Goal: Check status: Check status

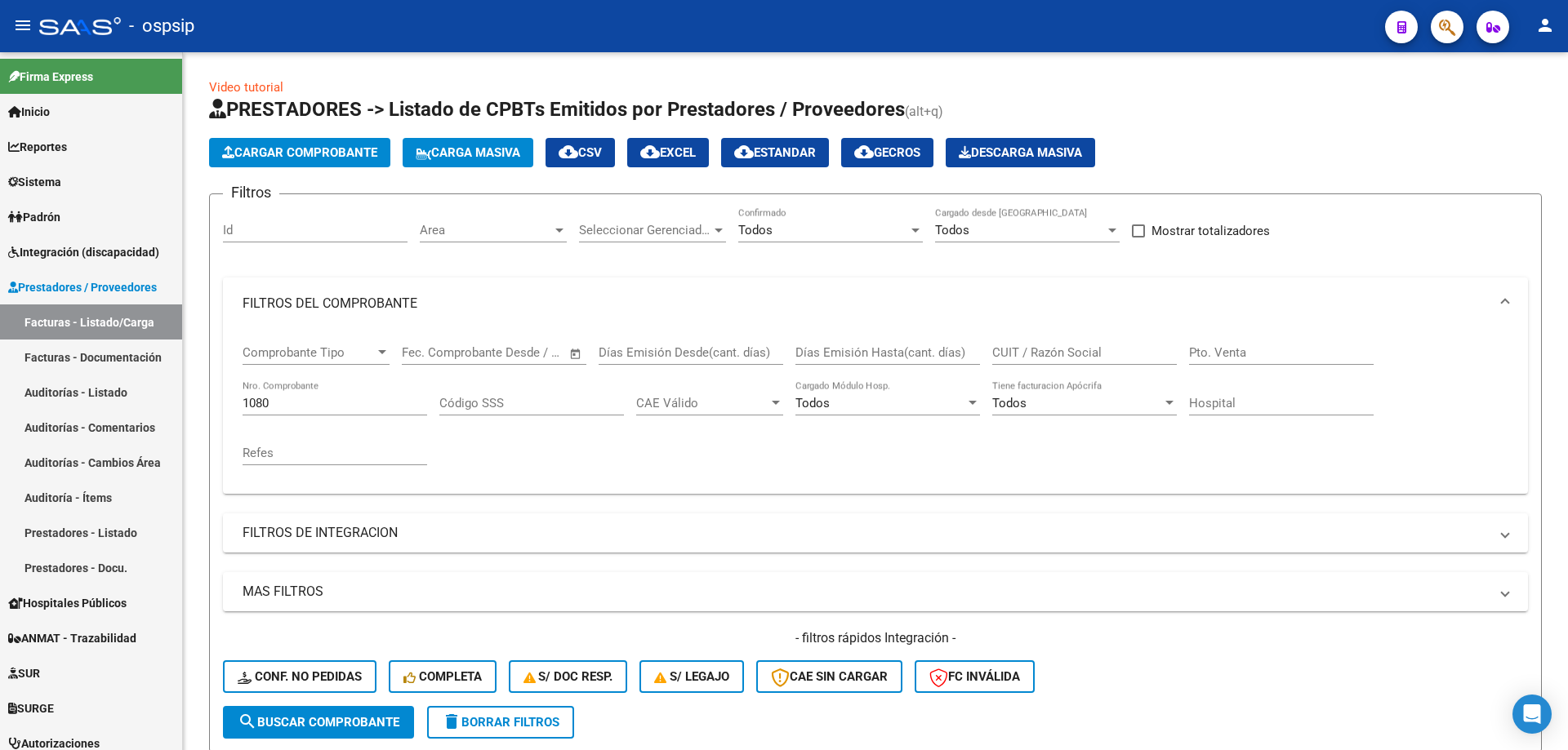
scroll to position [308, 0]
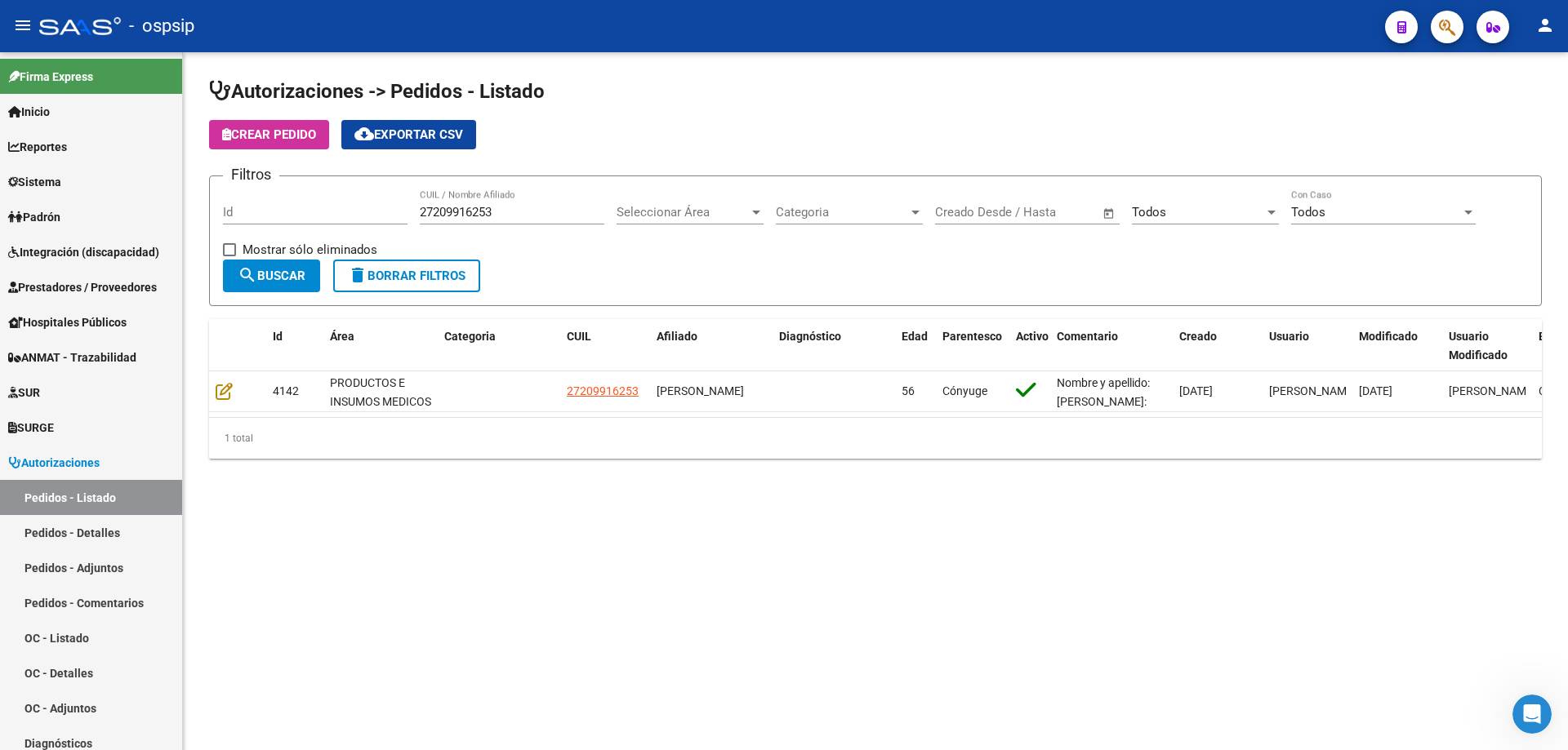
scroll to position [81, 0]
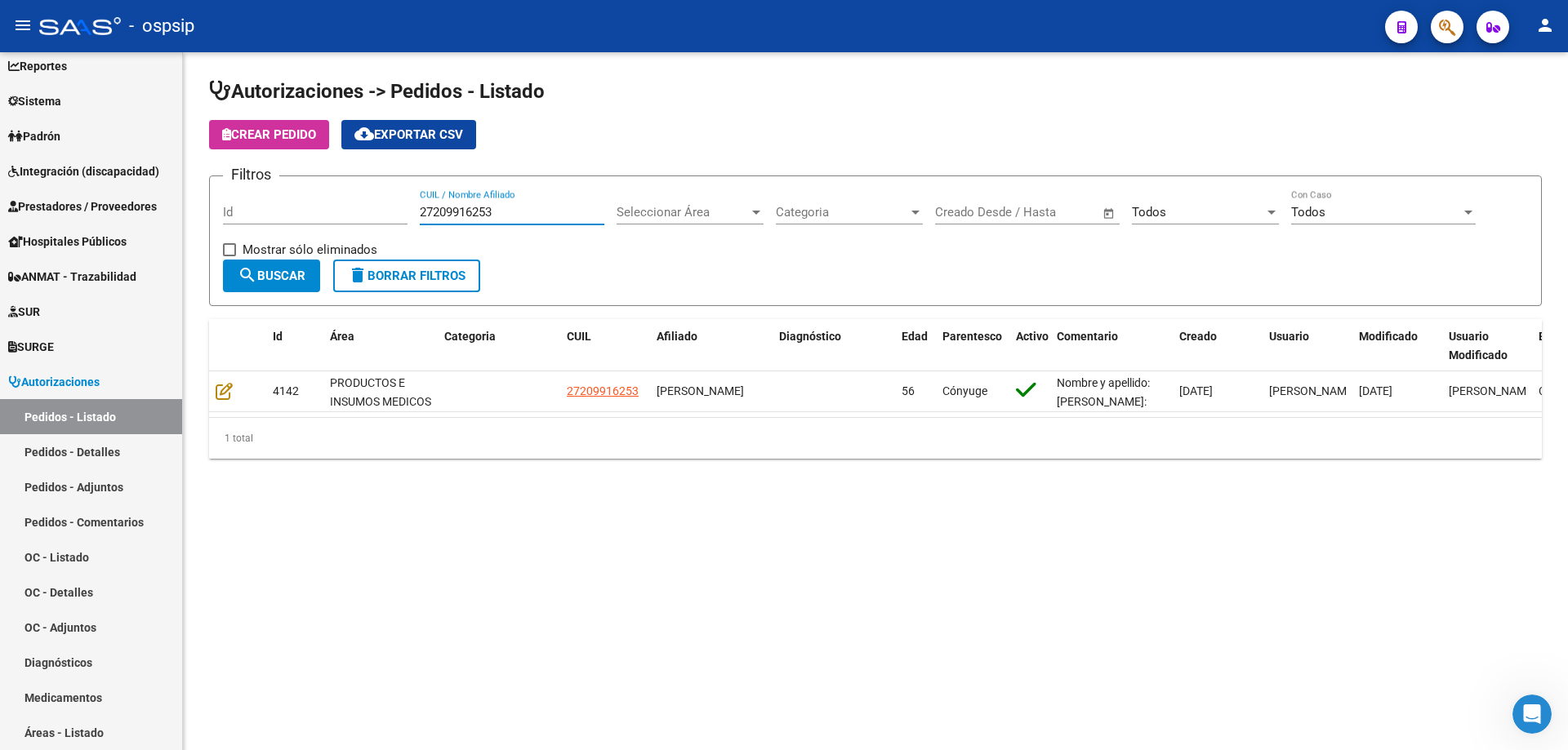
drag, startPoint x: 462, startPoint y: 224, endPoint x: 346, endPoint y: 227, distance: 116.0
click at [347, 227] on div "Filtros Id 27209916253 CUIL / Nombre Afiliado Seleccionar Área Seleccionar Área…" at bounding box center [875, 224] width 1305 height 70
paste input "0308930026"
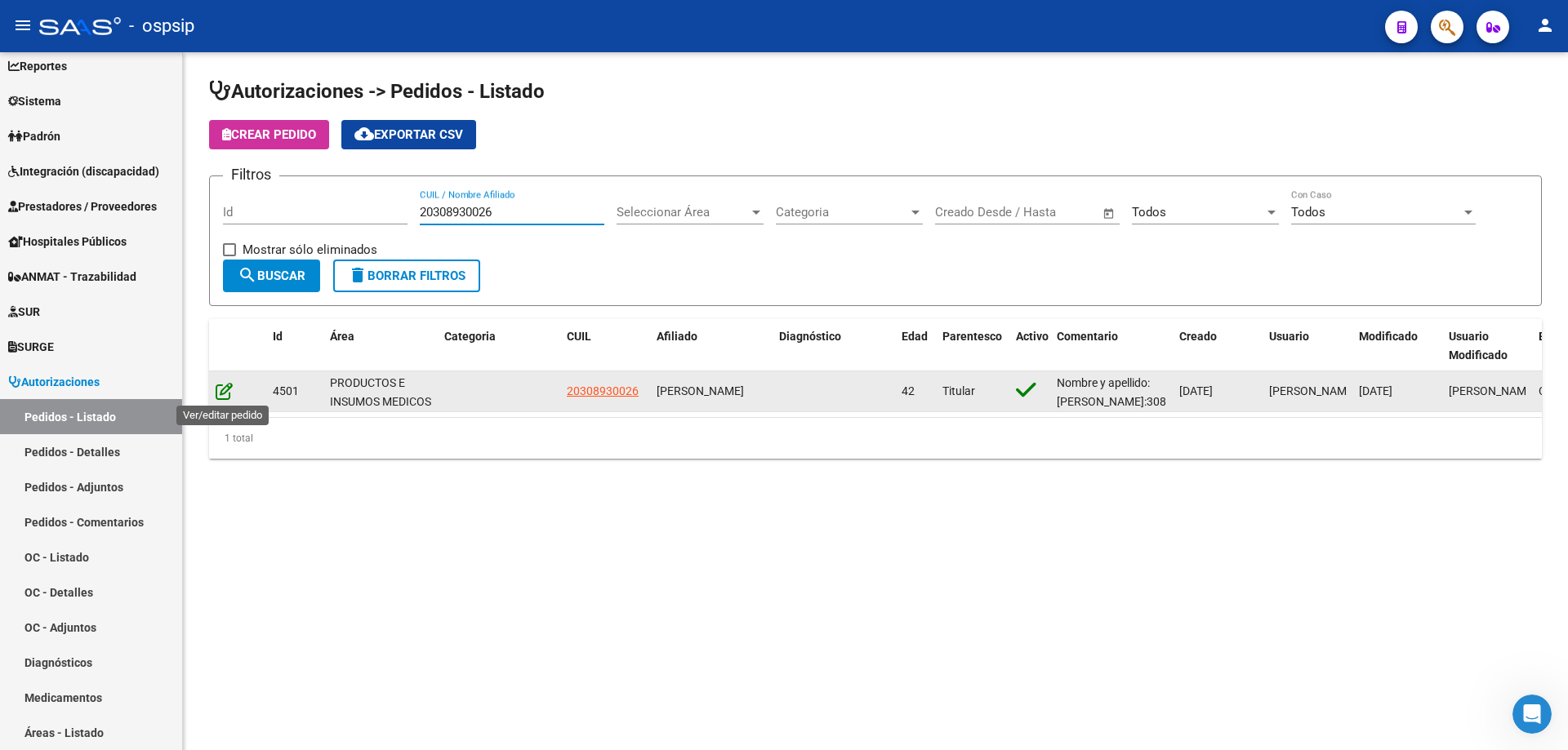
type input "20308930026"
click at [229, 392] on icon at bounding box center [224, 391] width 17 height 18
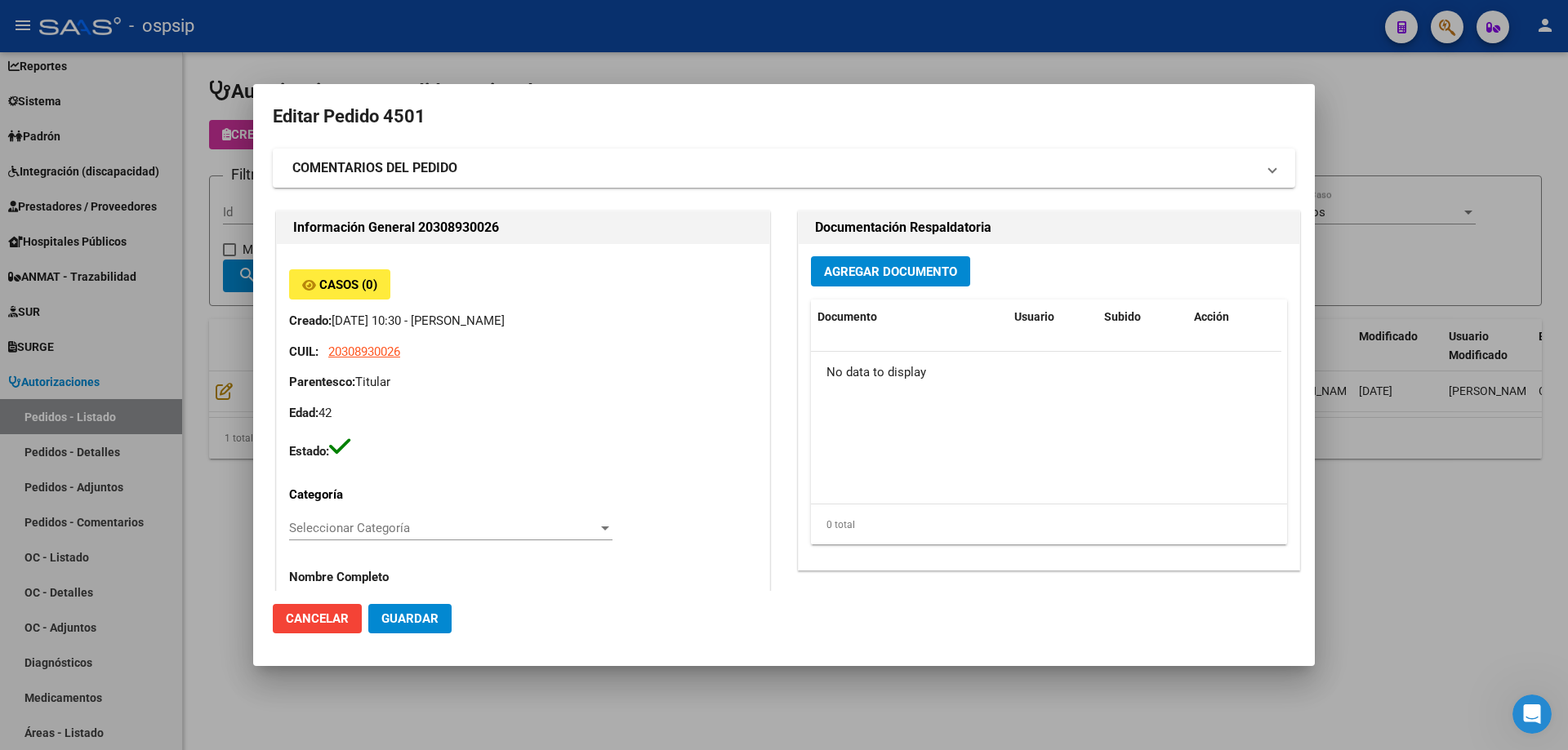
scroll to position [0, 0]
click at [1419, 560] on div at bounding box center [784, 375] width 1568 height 750
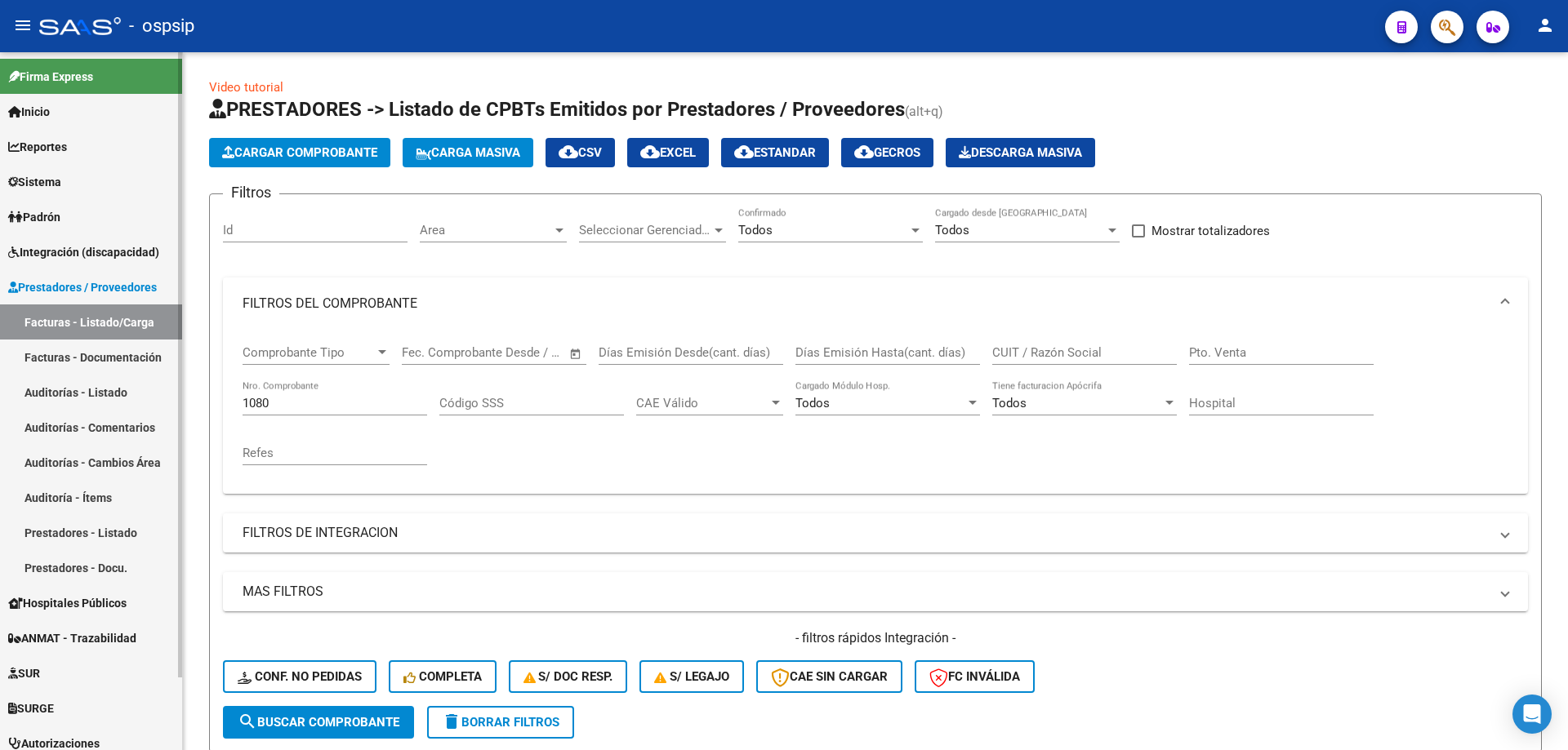
scroll to position [308, 0]
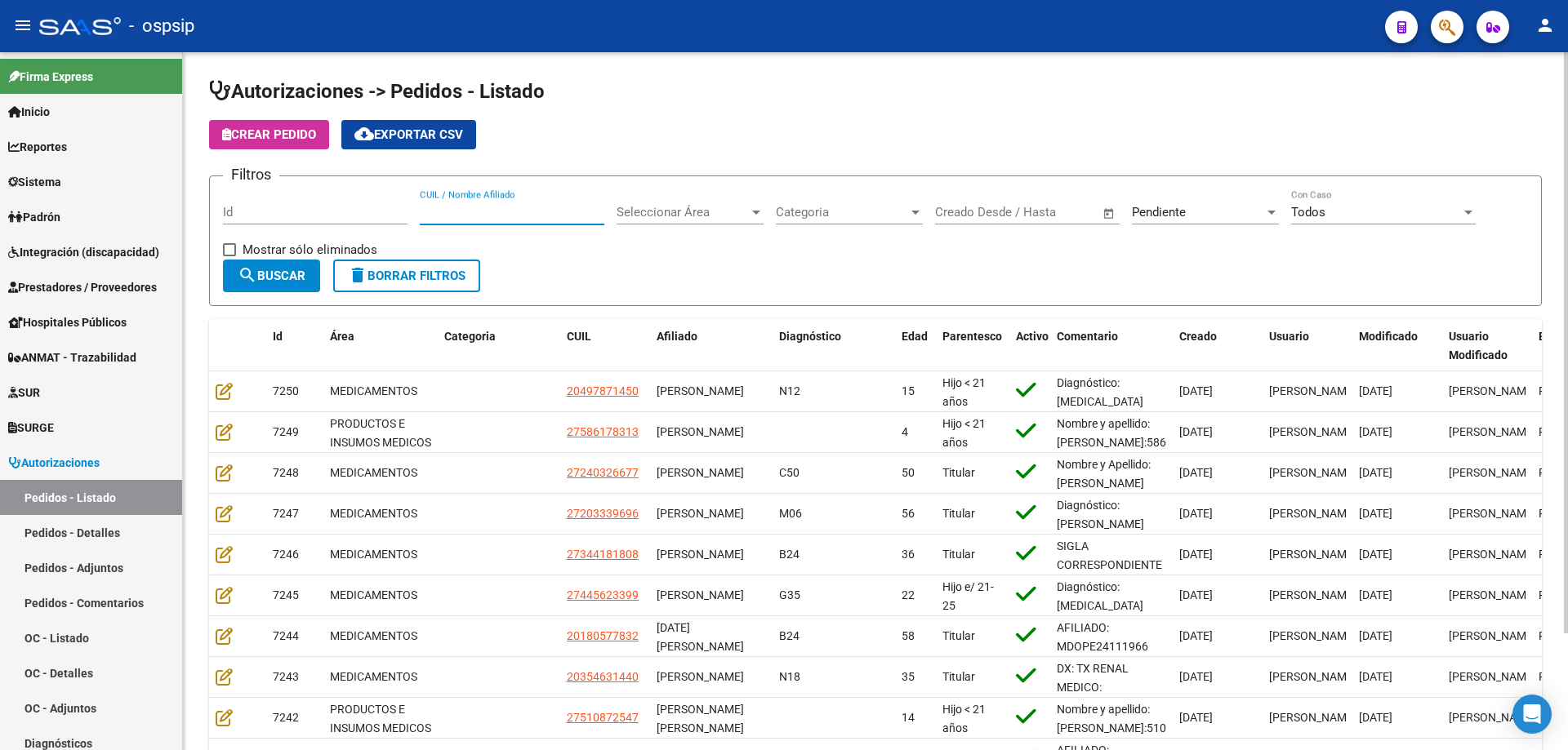
paste input "20308930026"
type input "20308930026"
click at [1149, 209] on span "Pendiente" at bounding box center [1158, 212] width 53 height 14
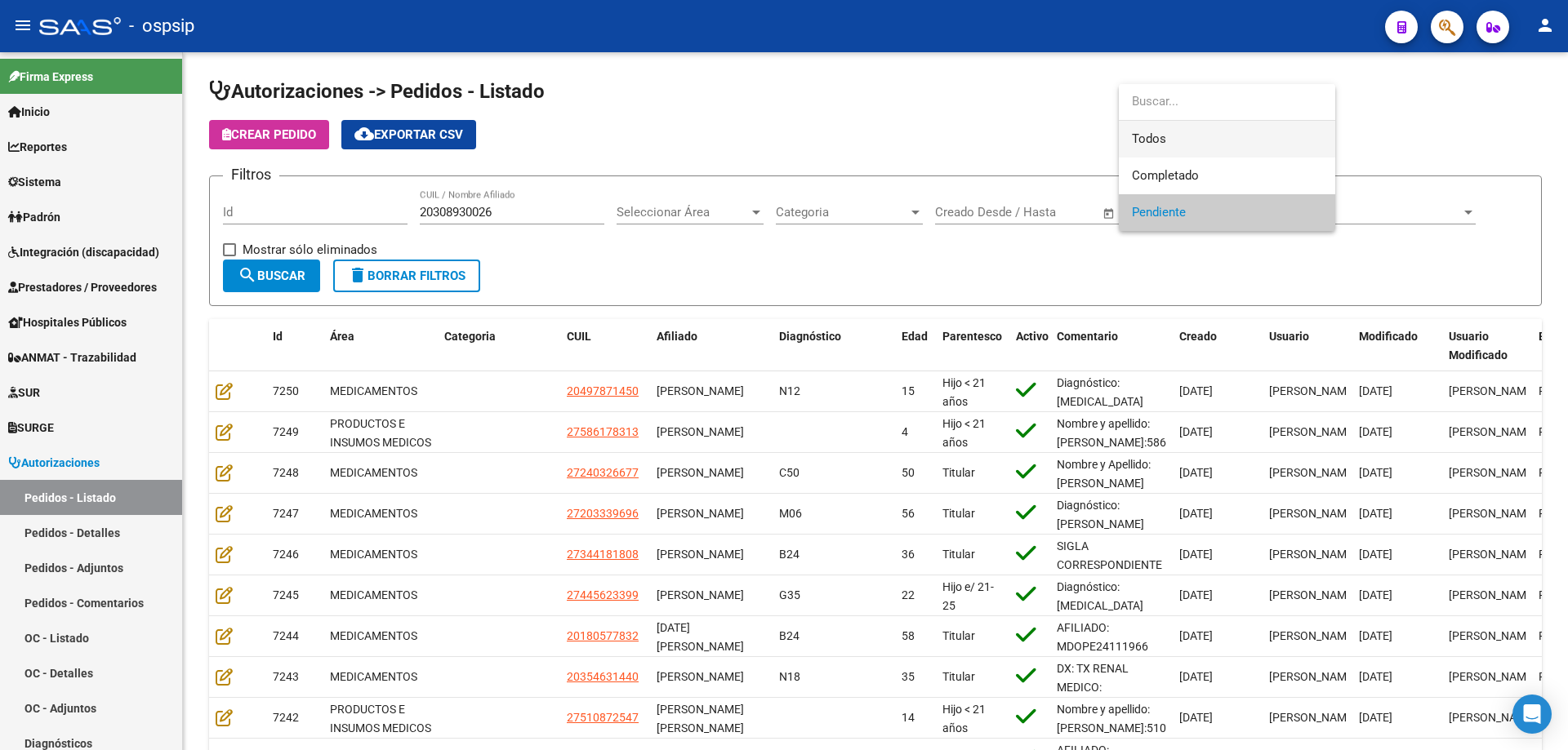
click at [1150, 142] on span "Todos" at bounding box center [1227, 139] width 191 height 37
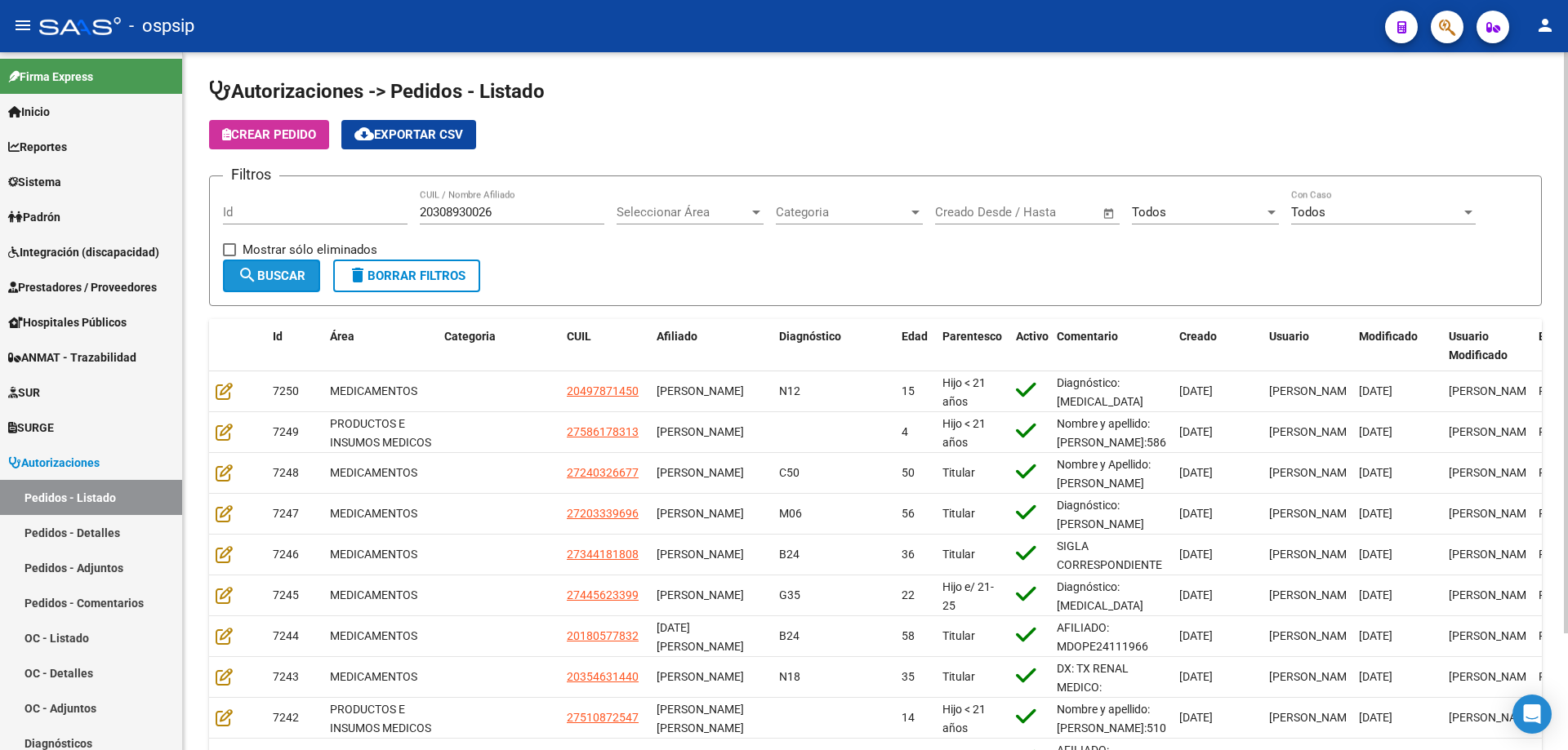
click at [290, 286] on button "search Buscar" at bounding box center [271, 275] width 97 height 33
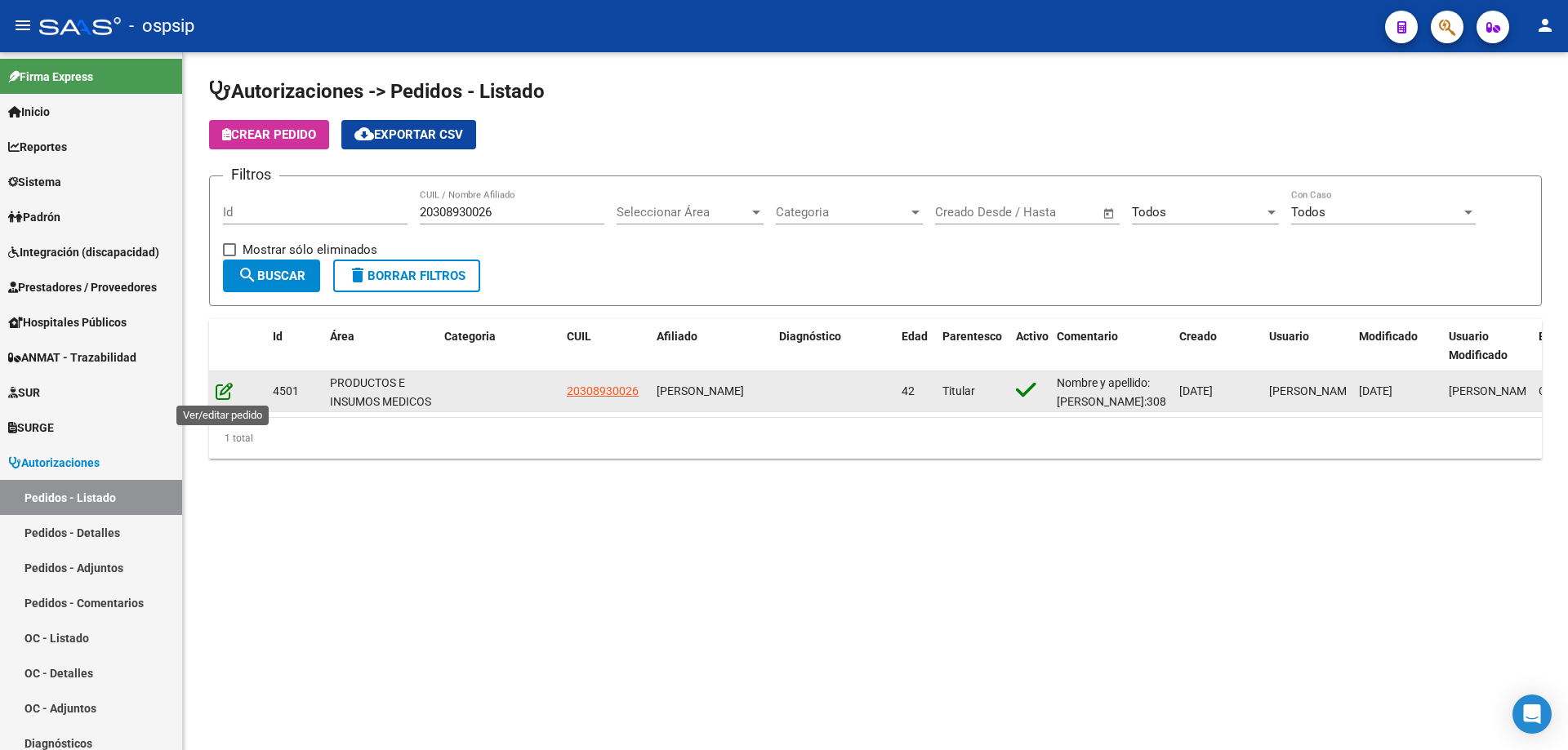
click at [225, 395] on icon at bounding box center [224, 391] width 17 height 18
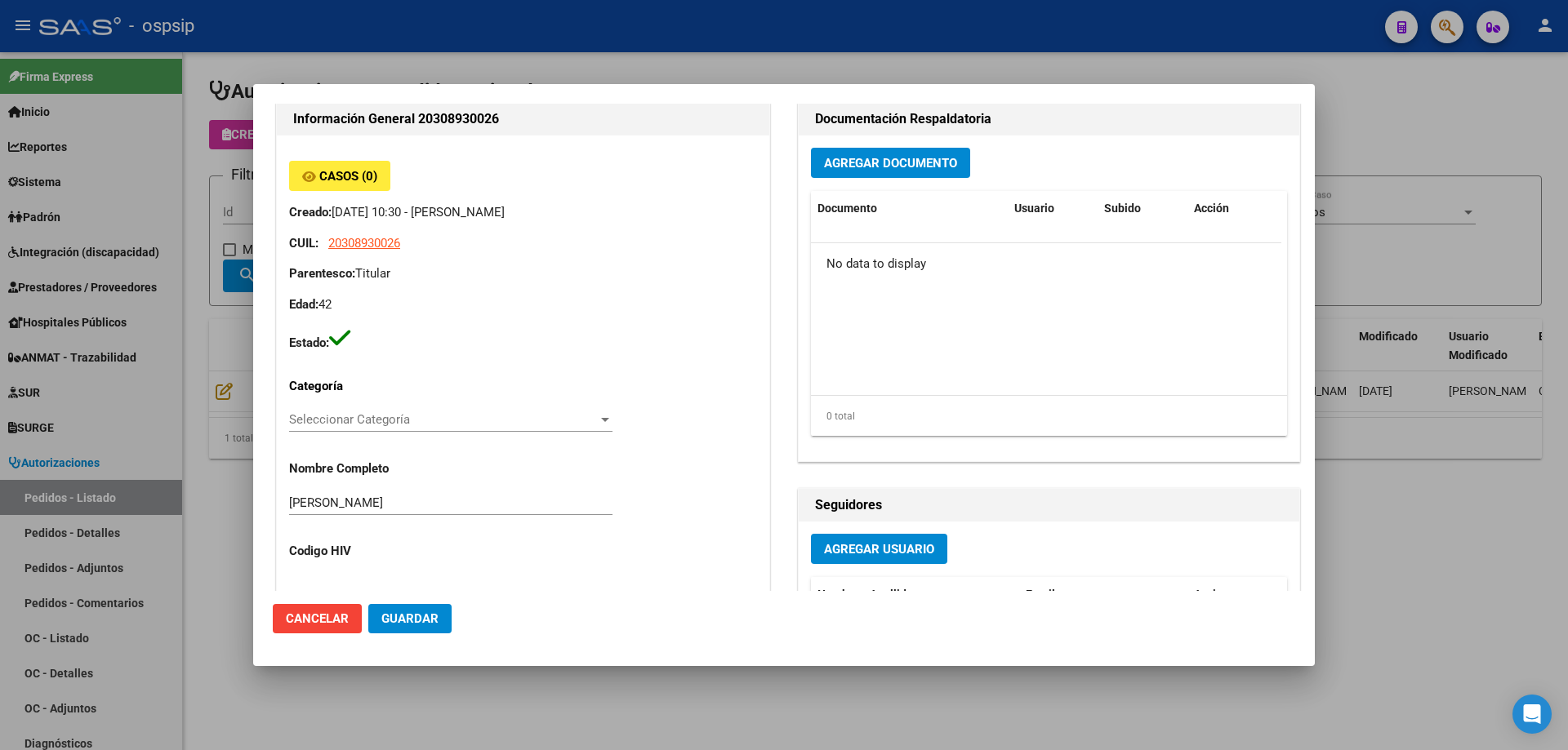
scroll to position [327, 0]
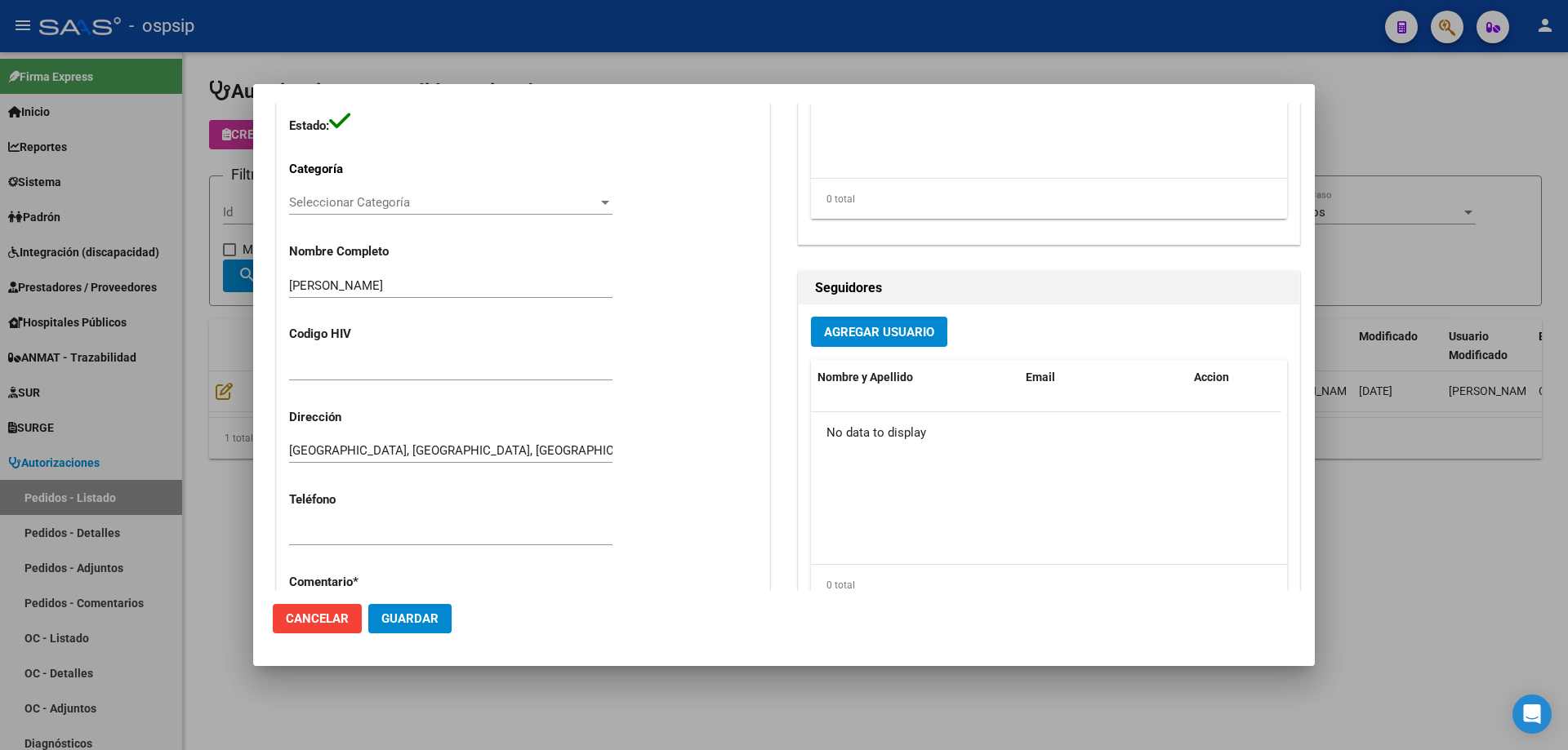
click at [1499, 594] on div at bounding box center [784, 375] width 1568 height 750
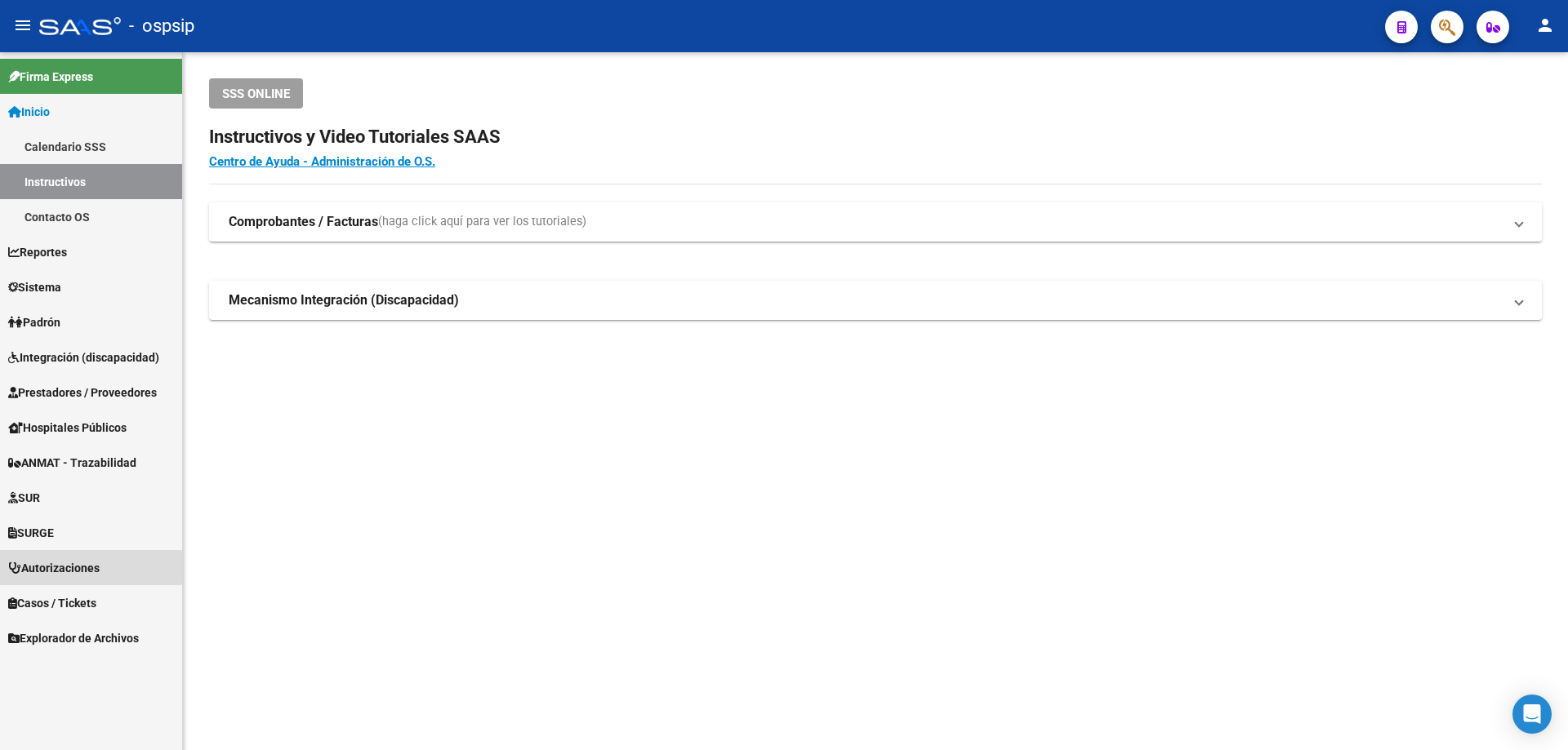
click at [45, 567] on span "Autorizaciones" at bounding box center [53, 568] width 92 height 18
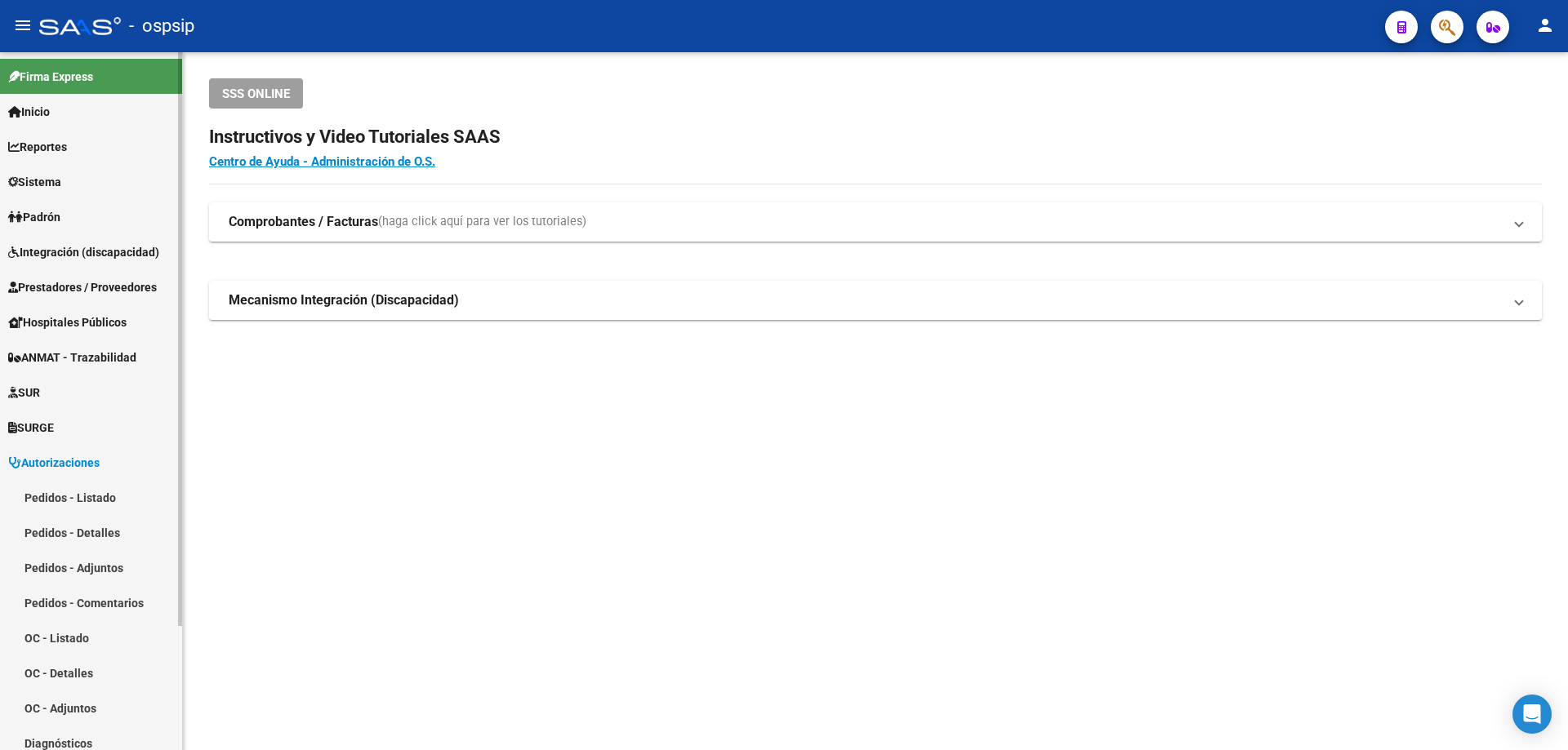
click at [53, 501] on link "Pedidos - Listado" at bounding box center [91, 497] width 182 height 35
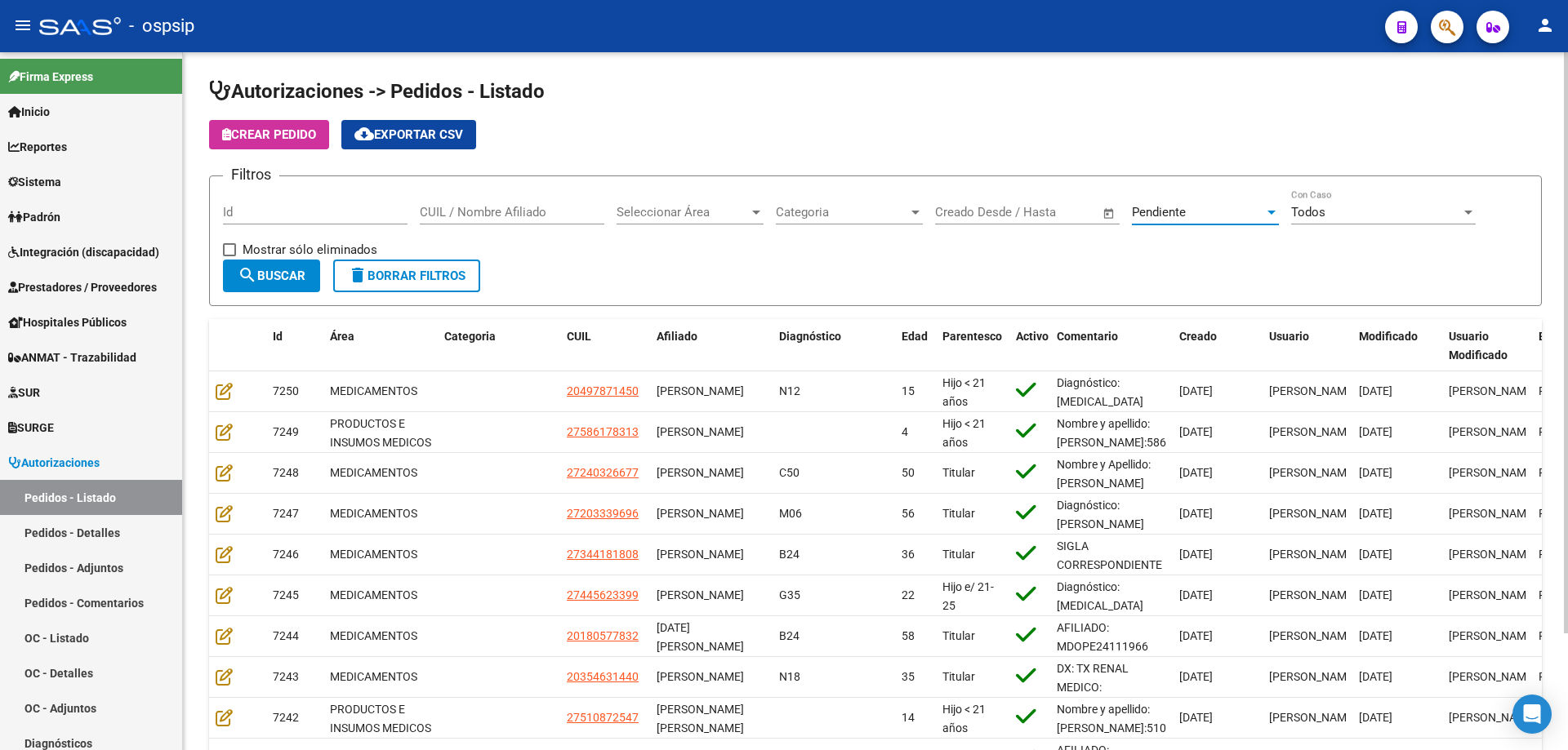
click at [1207, 210] on div "Pendiente" at bounding box center [1197, 212] width 132 height 14
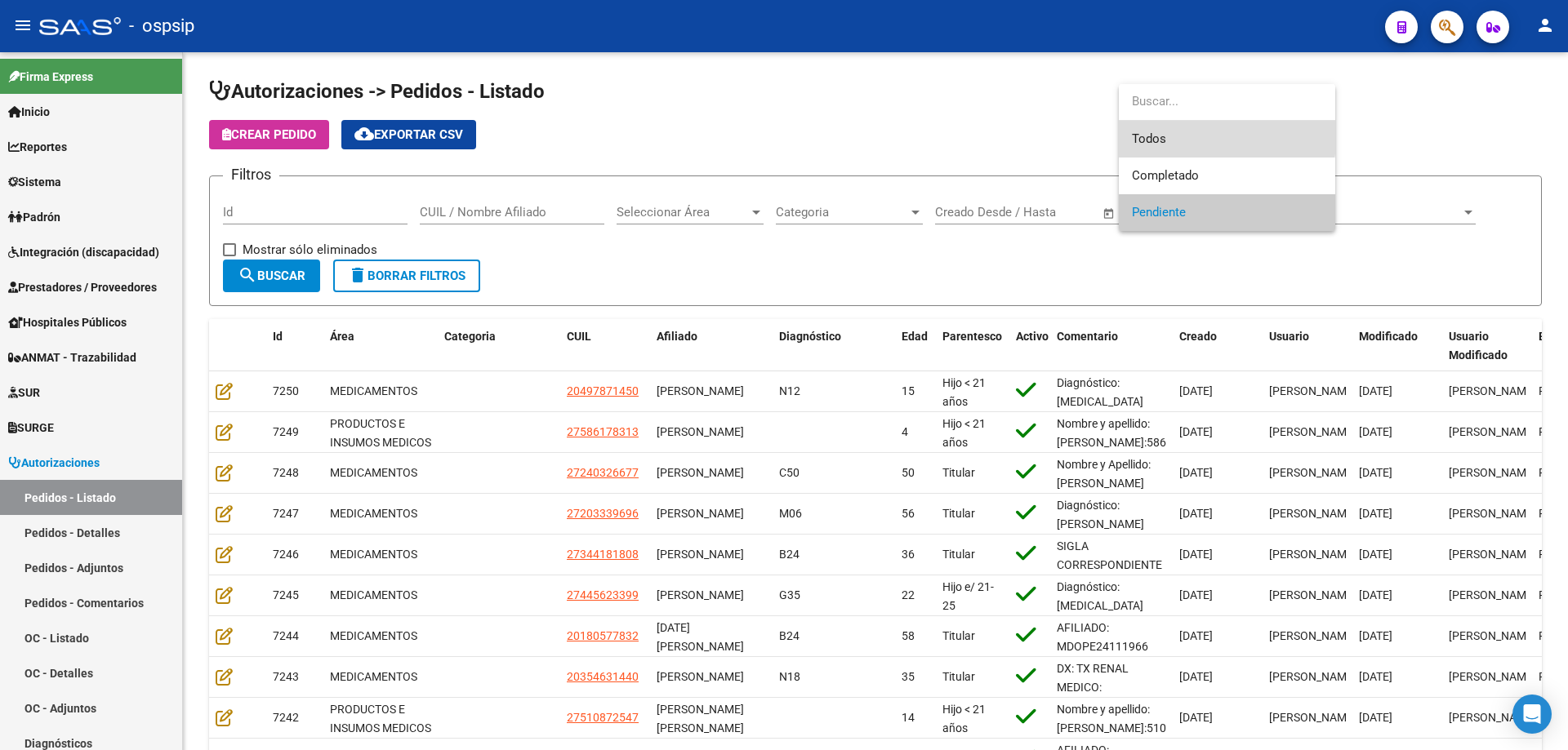
click at [1187, 133] on span "Todos" at bounding box center [1227, 139] width 191 height 37
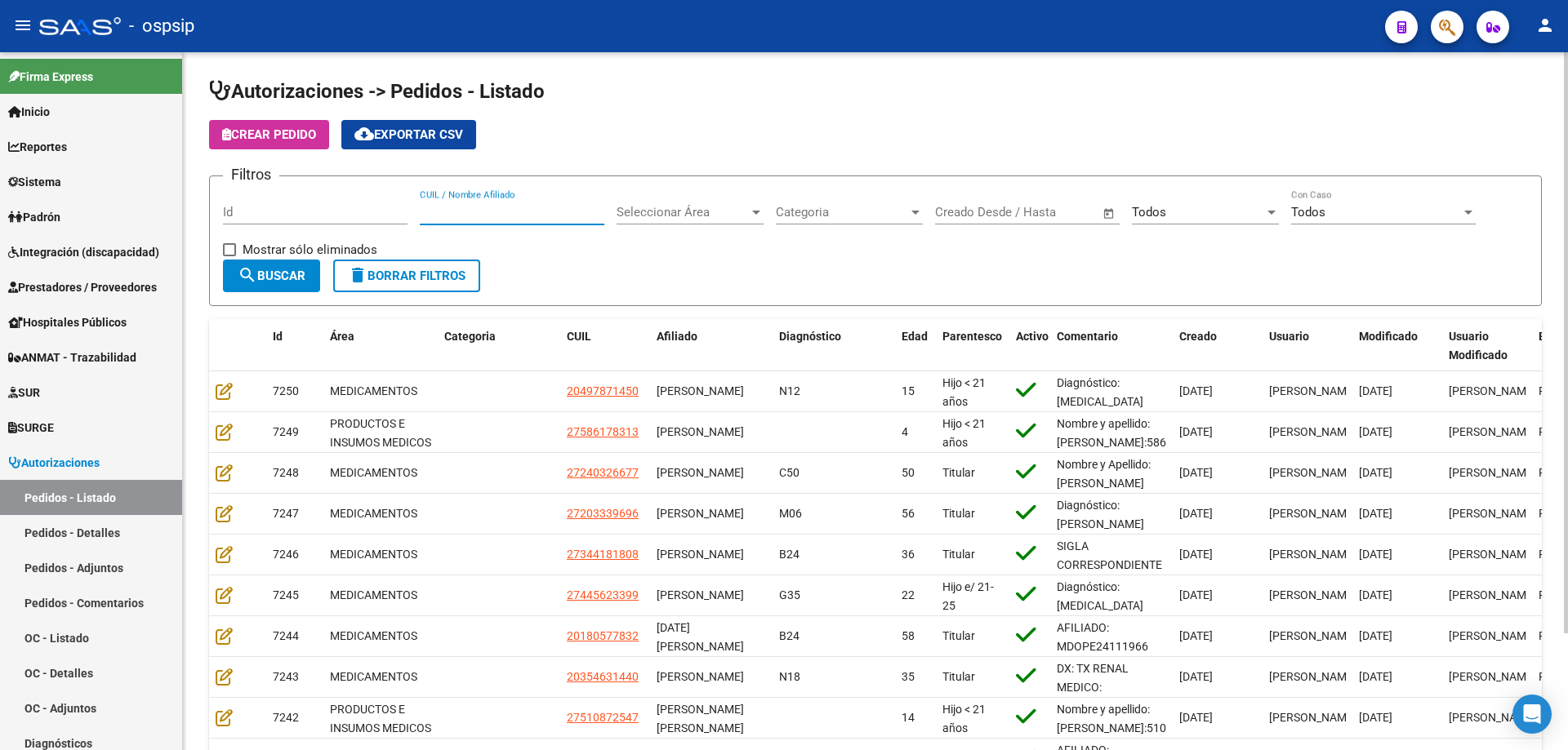
paste input "20308930026"
type input "20308930026"
click at [285, 281] on span "search Buscar" at bounding box center [272, 276] width 68 height 14
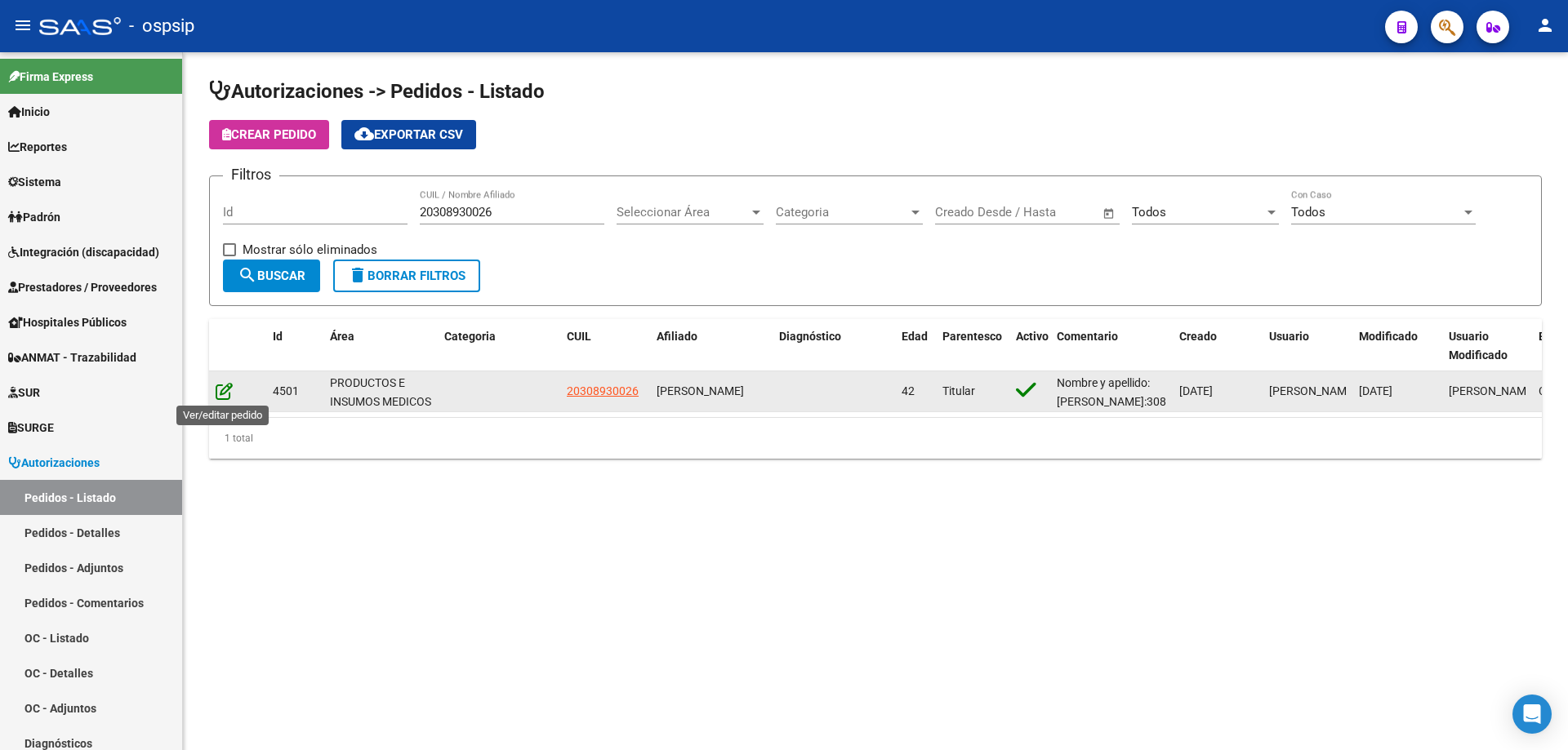
click at [220, 394] on icon at bounding box center [224, 391] width 17 height 18
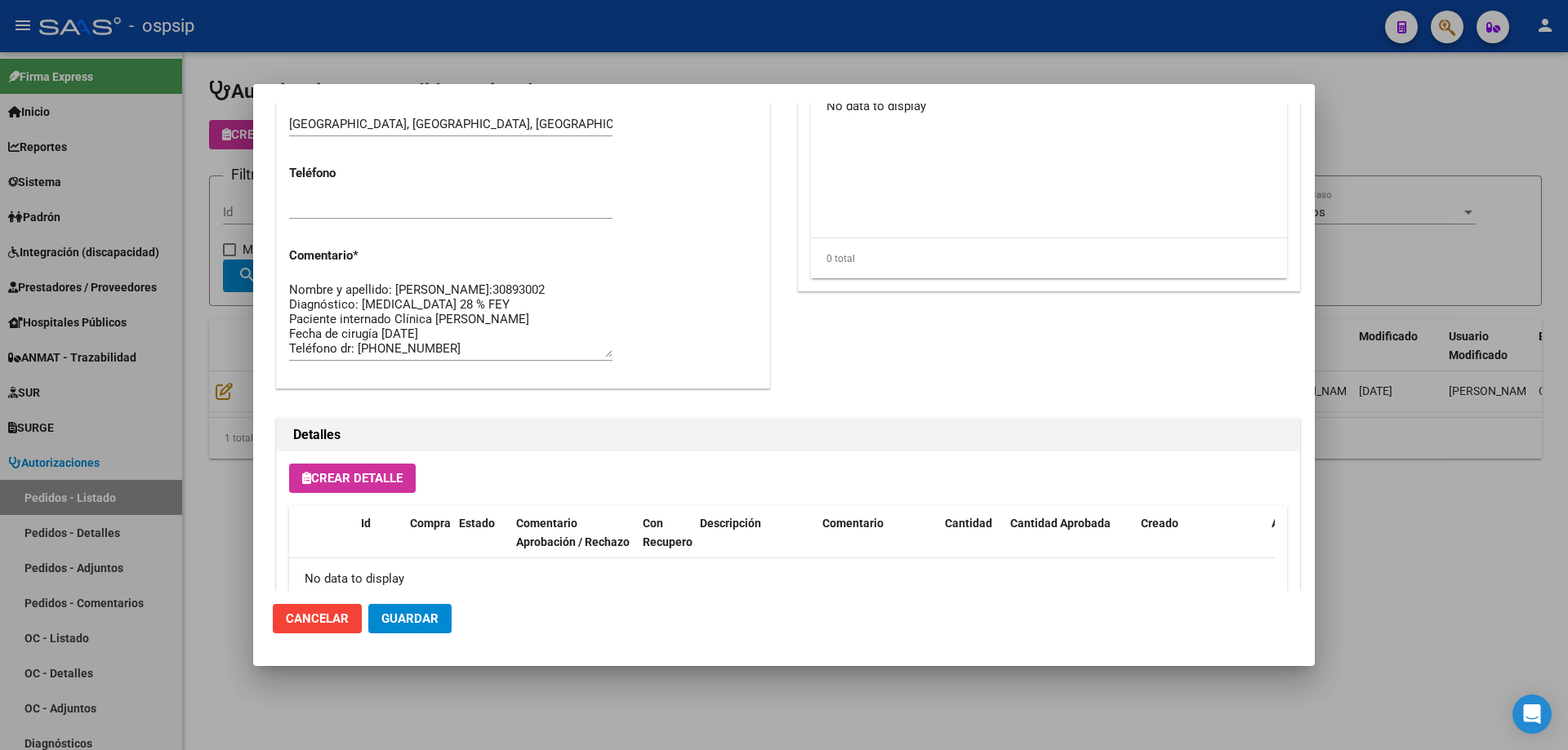
scroll to position [245, 0]
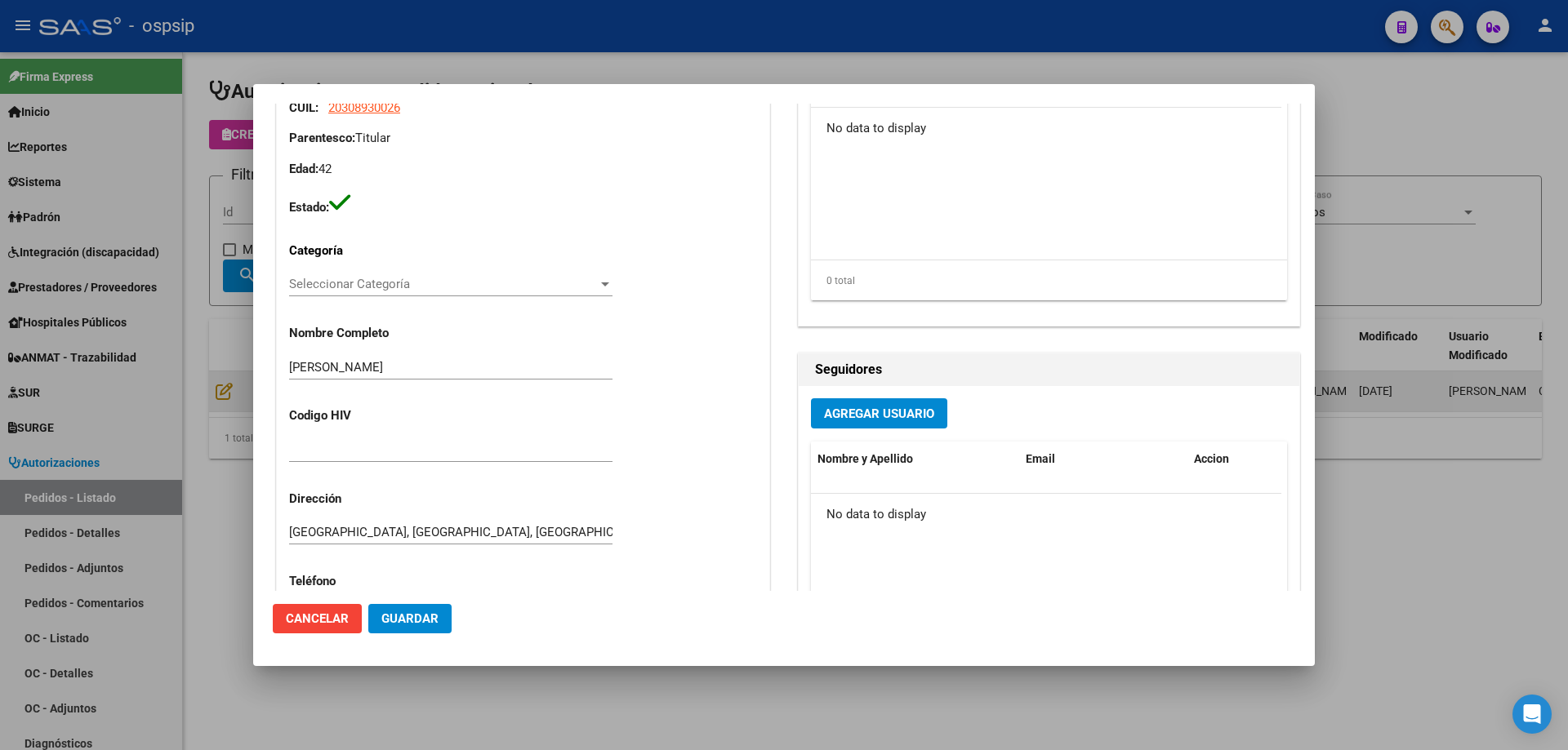
drag, startPoint x: 1480, startPoint y: 638, endPoint x: 845, endPoint y: 390, distance: 681.7
click at [1476, 634] on div at bounding box center [784, 375] width 1568 height 750
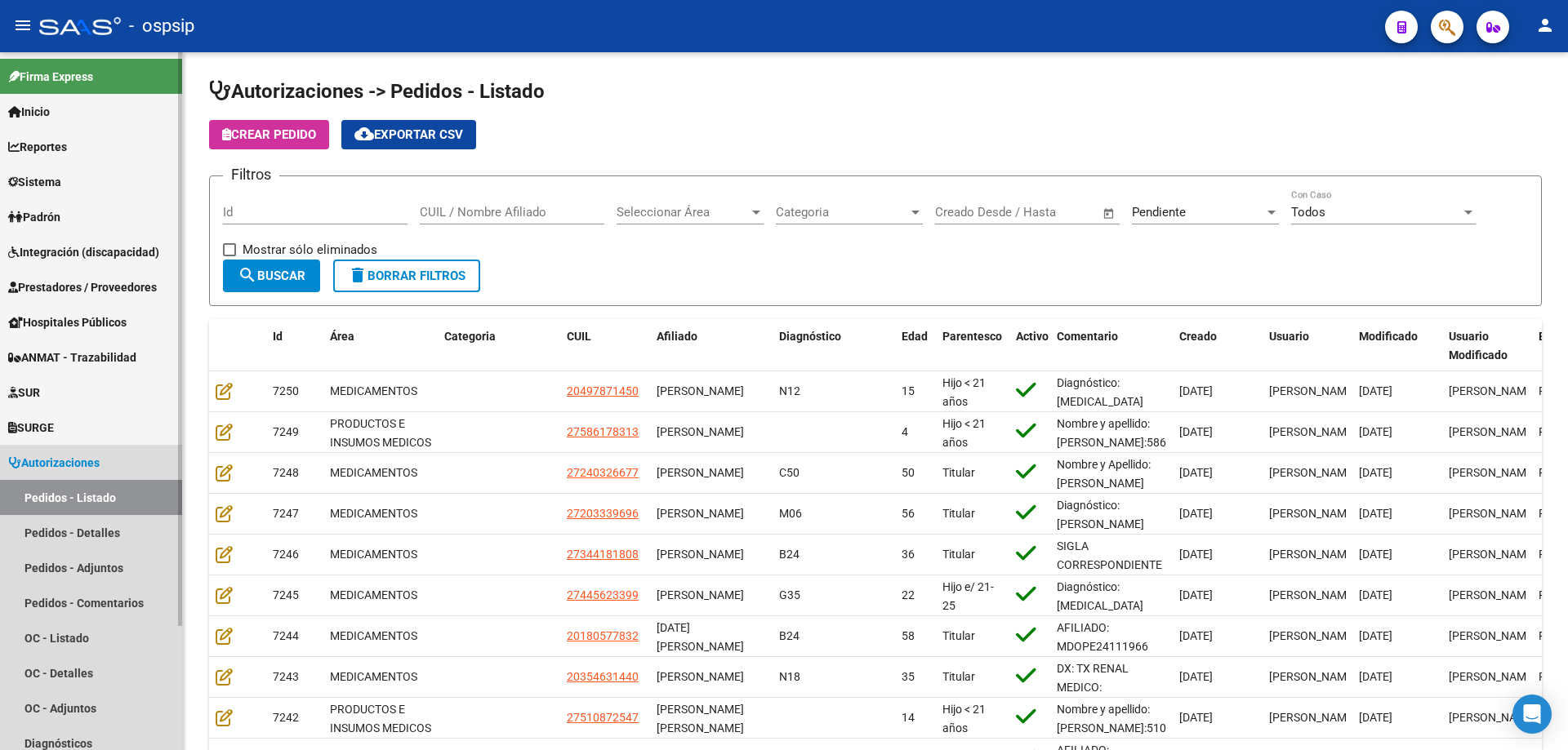
click at [87, 493] on link "Pedidos - Listado" at bounding box center [91, 497] width 182 height 35
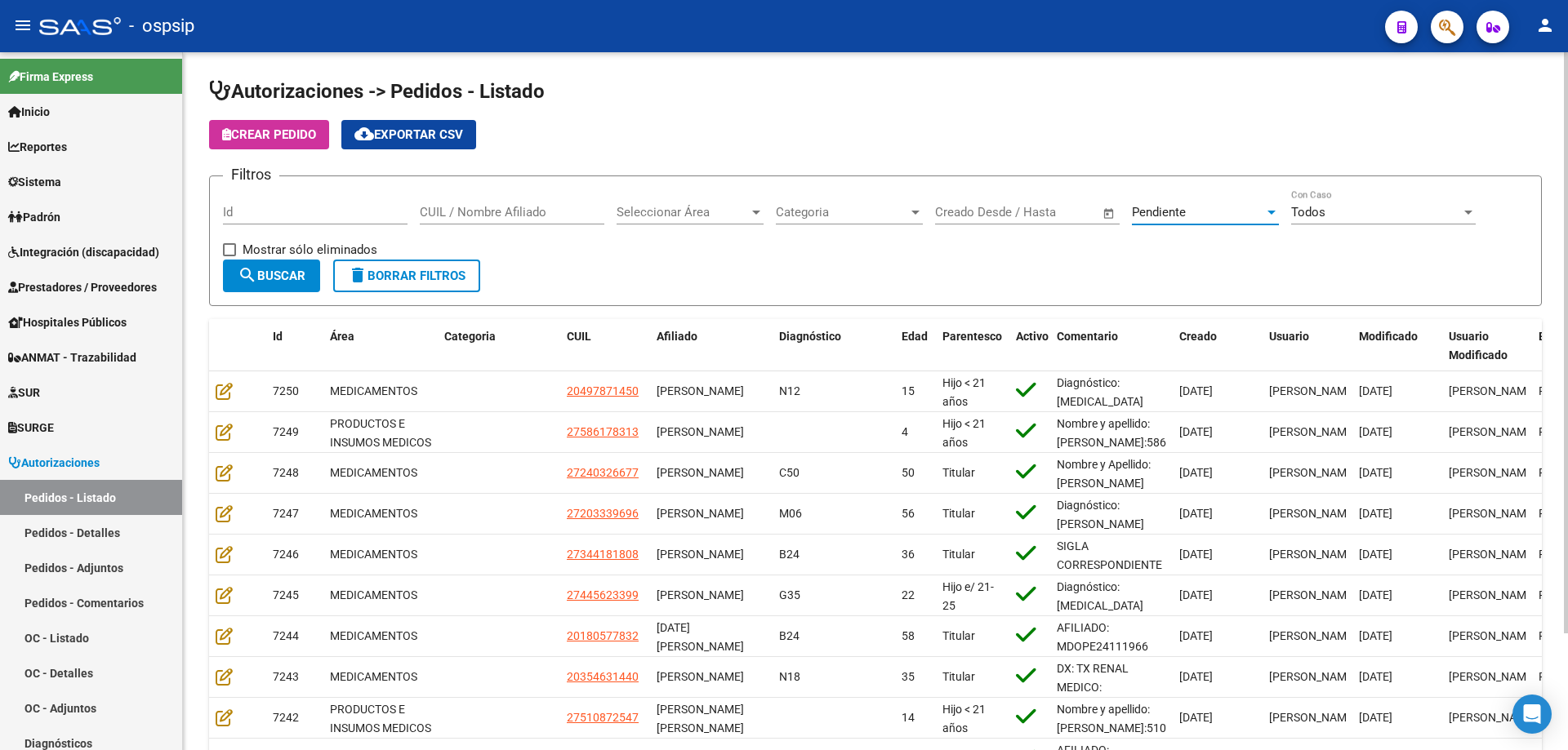
click at [1182, 222] on div "Pendiente Seleccionar Estado" at bounding box center [1205, 207] width 147 height 35
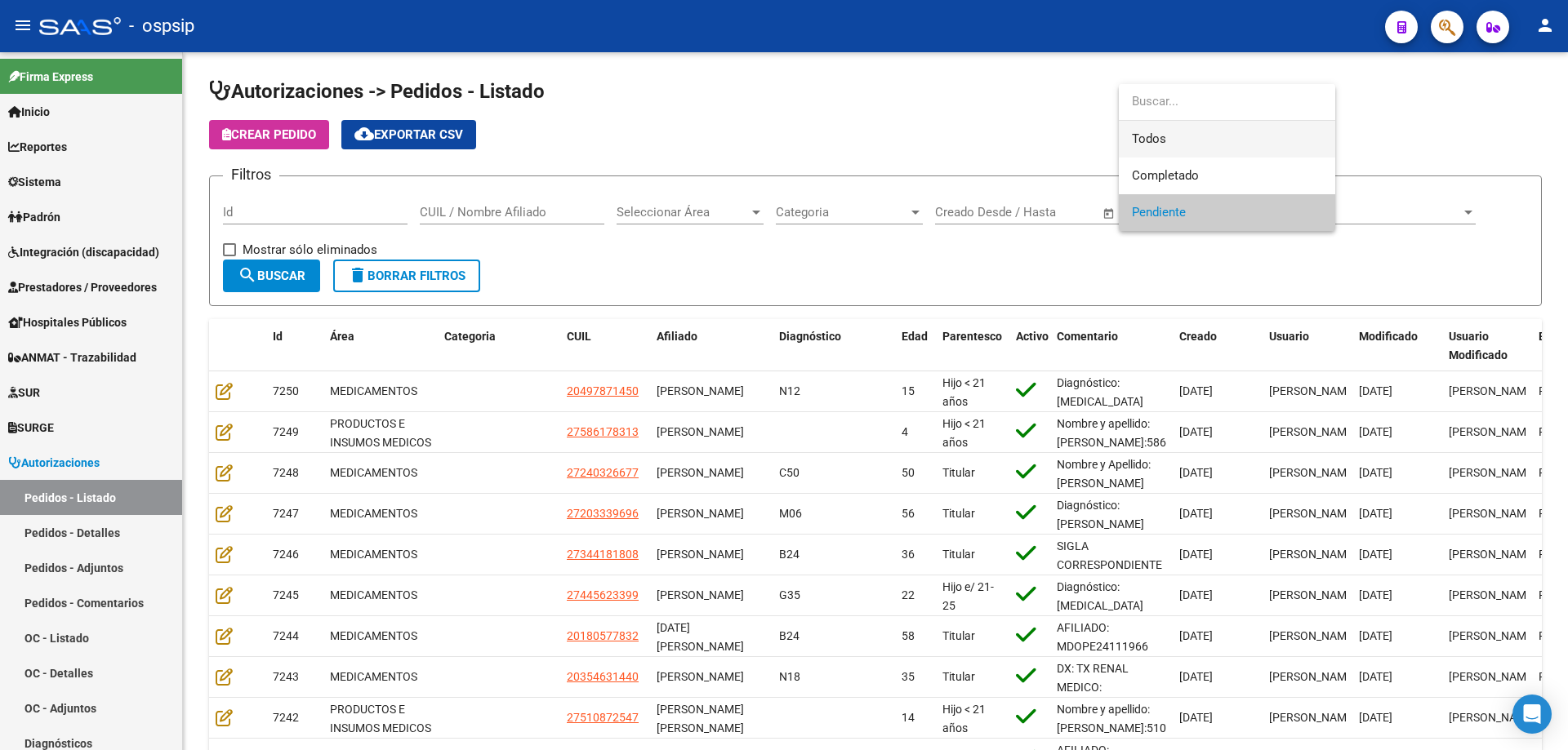
click at [1197, 142] on span "Todos" at bounding box center [1227, 139] width 191 height 37
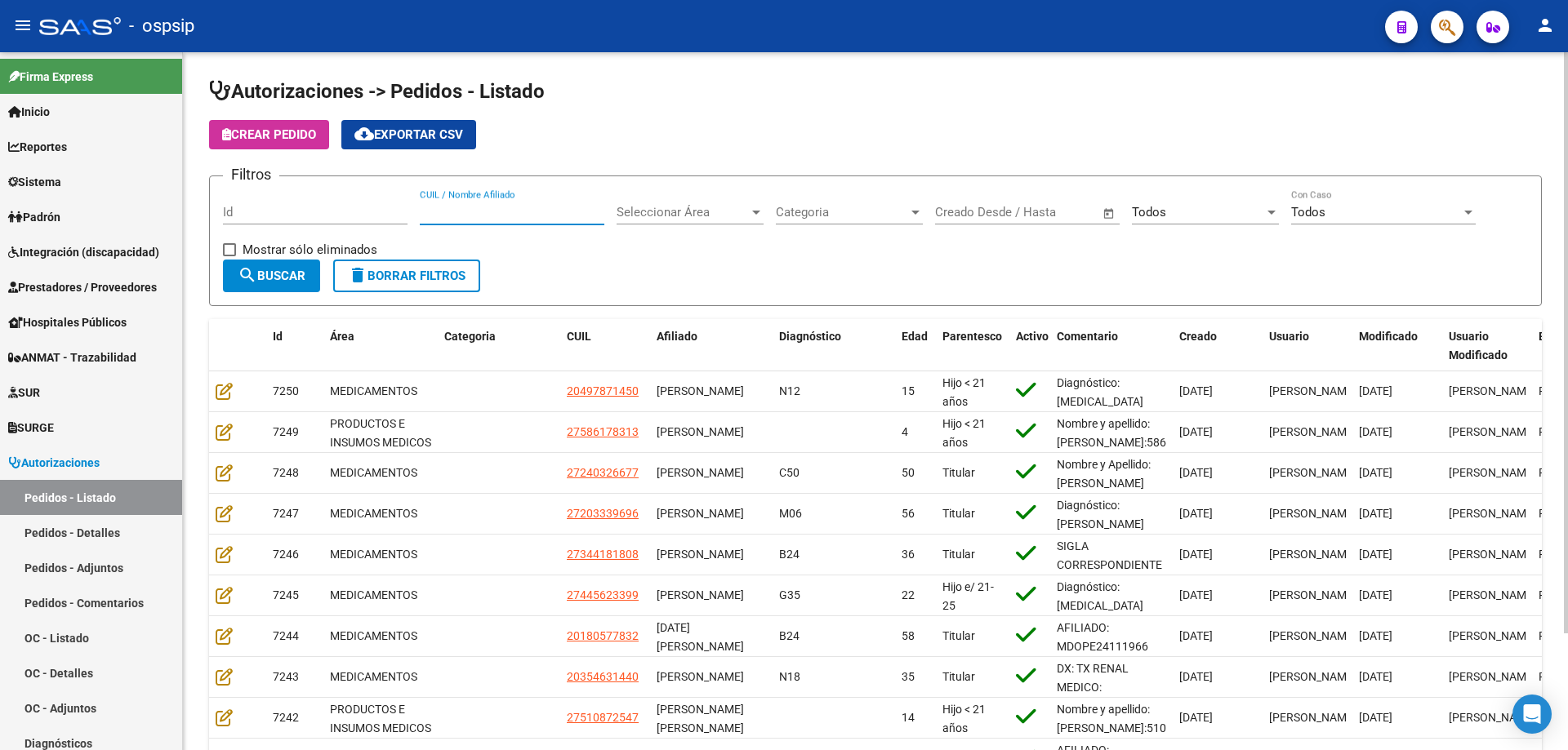
paste input "20308930026"
type input "20308930026"
click at [298, 283] on button "search Buscar" at bounding box center [271, 275] width 97 height 33
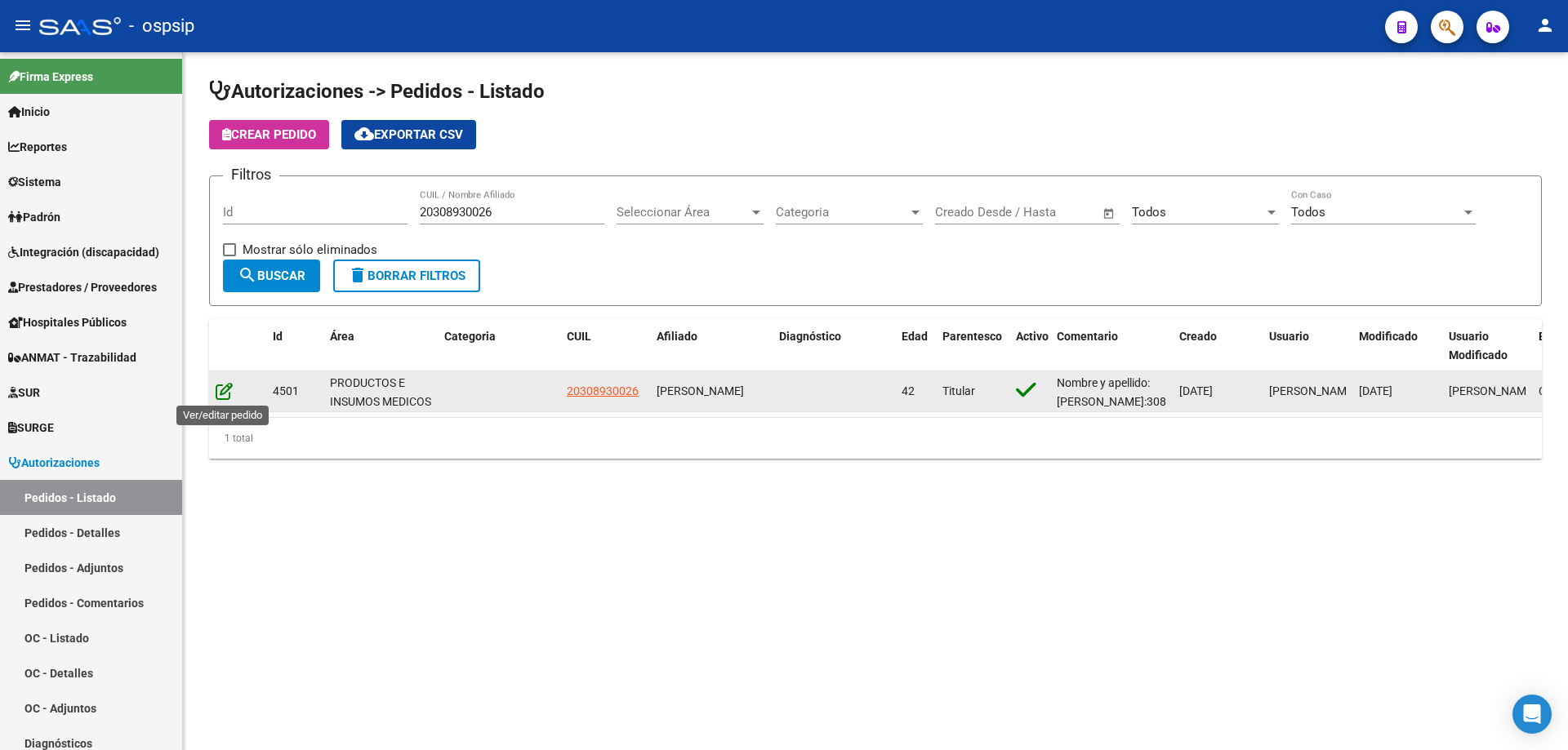
click at [226, 386] on icon at bounding box center [224, 391] width 17 height 18
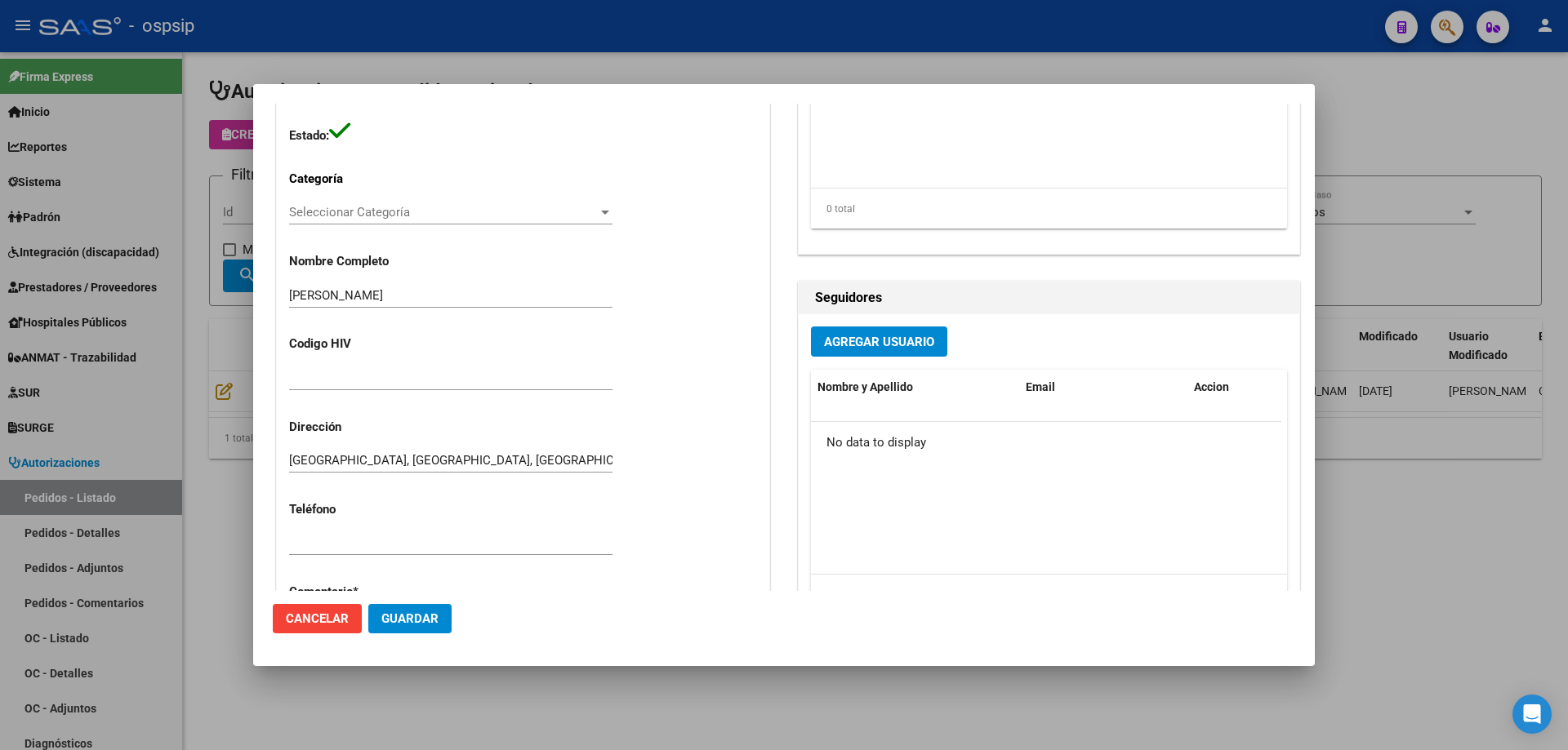
scroll to position [490, 0]
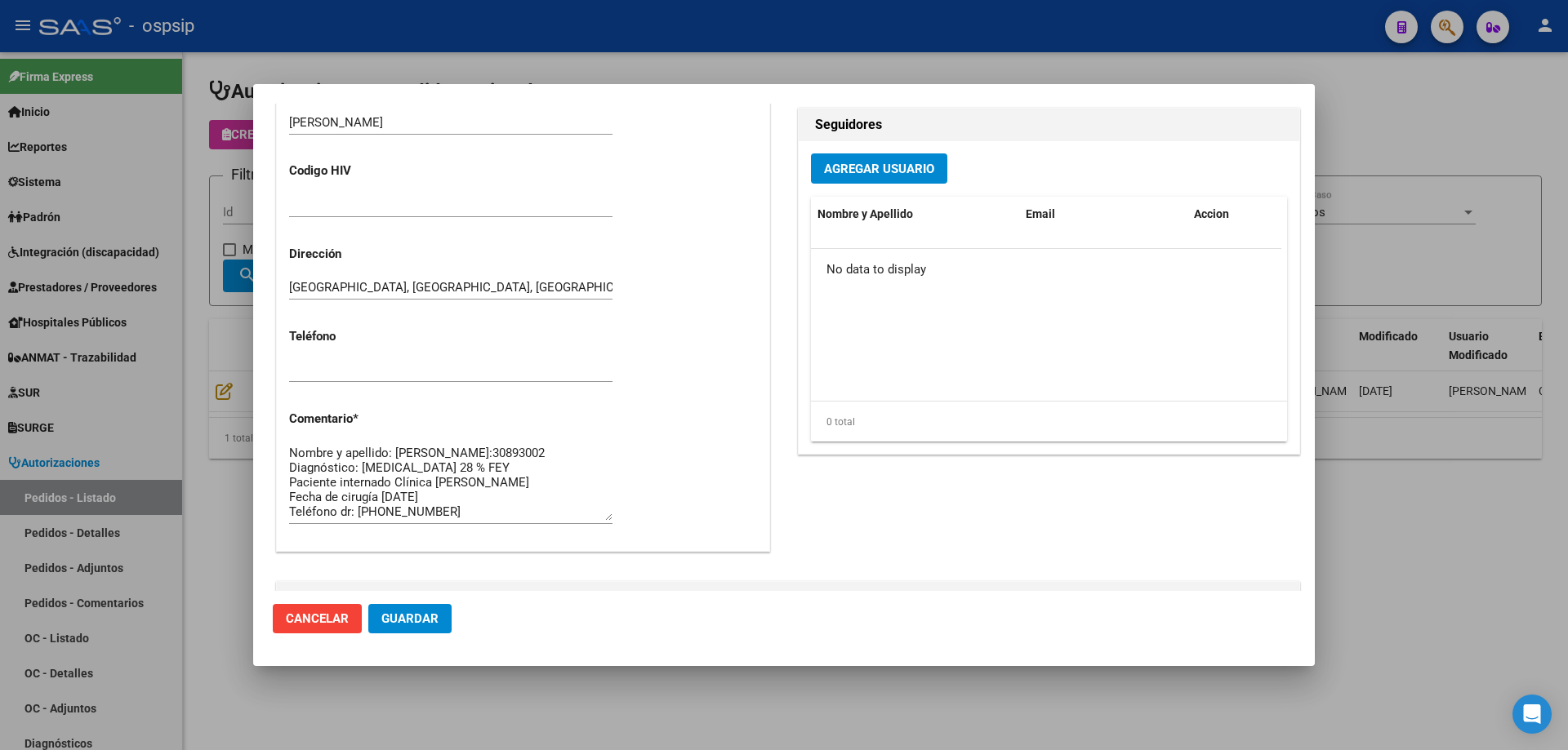
click at [1460, 559] on div at bounding box center [784, 375] width 1568 height 750
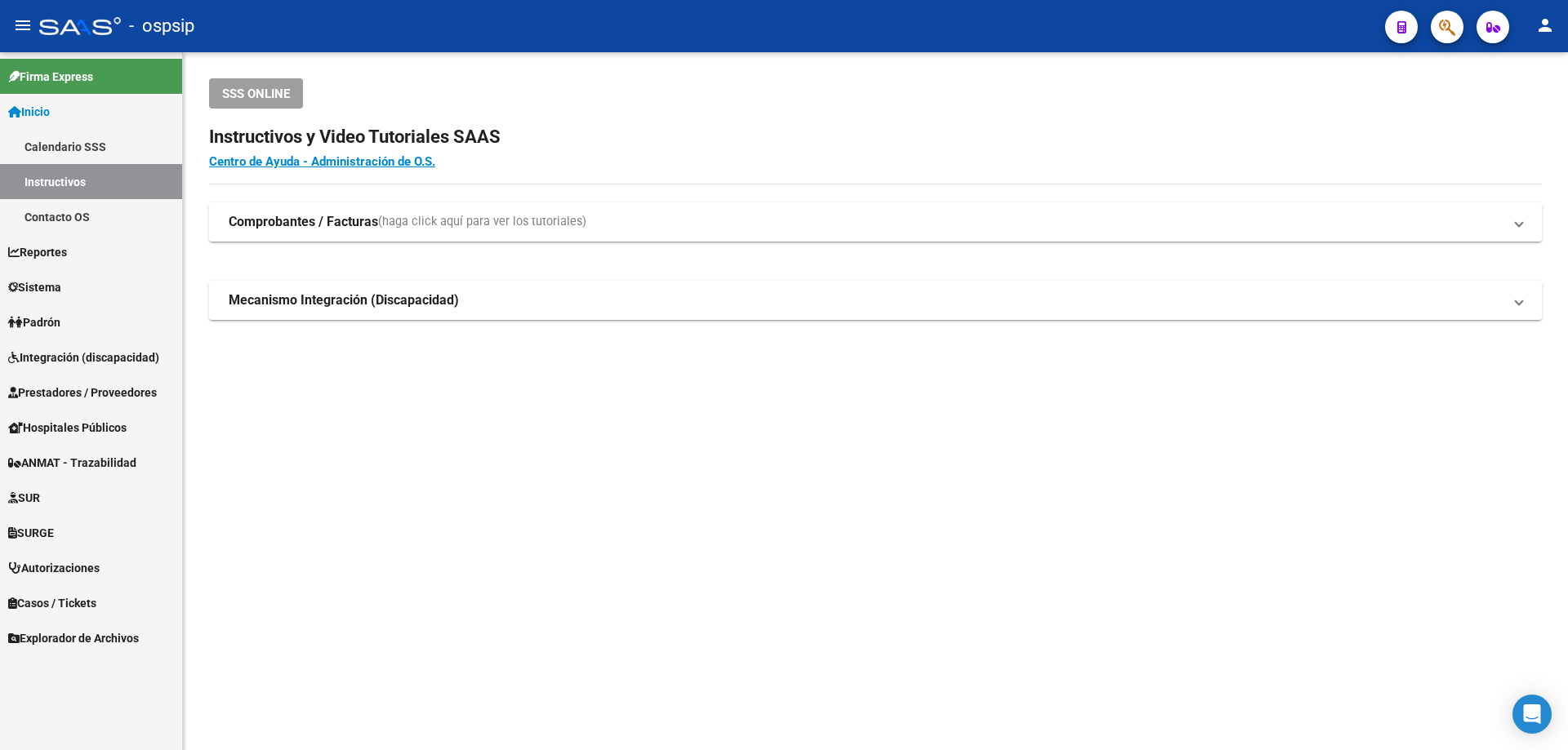
click at [53, 562] on span "Autorizaciones" at bounding box center [53, 568] width 92 height 18
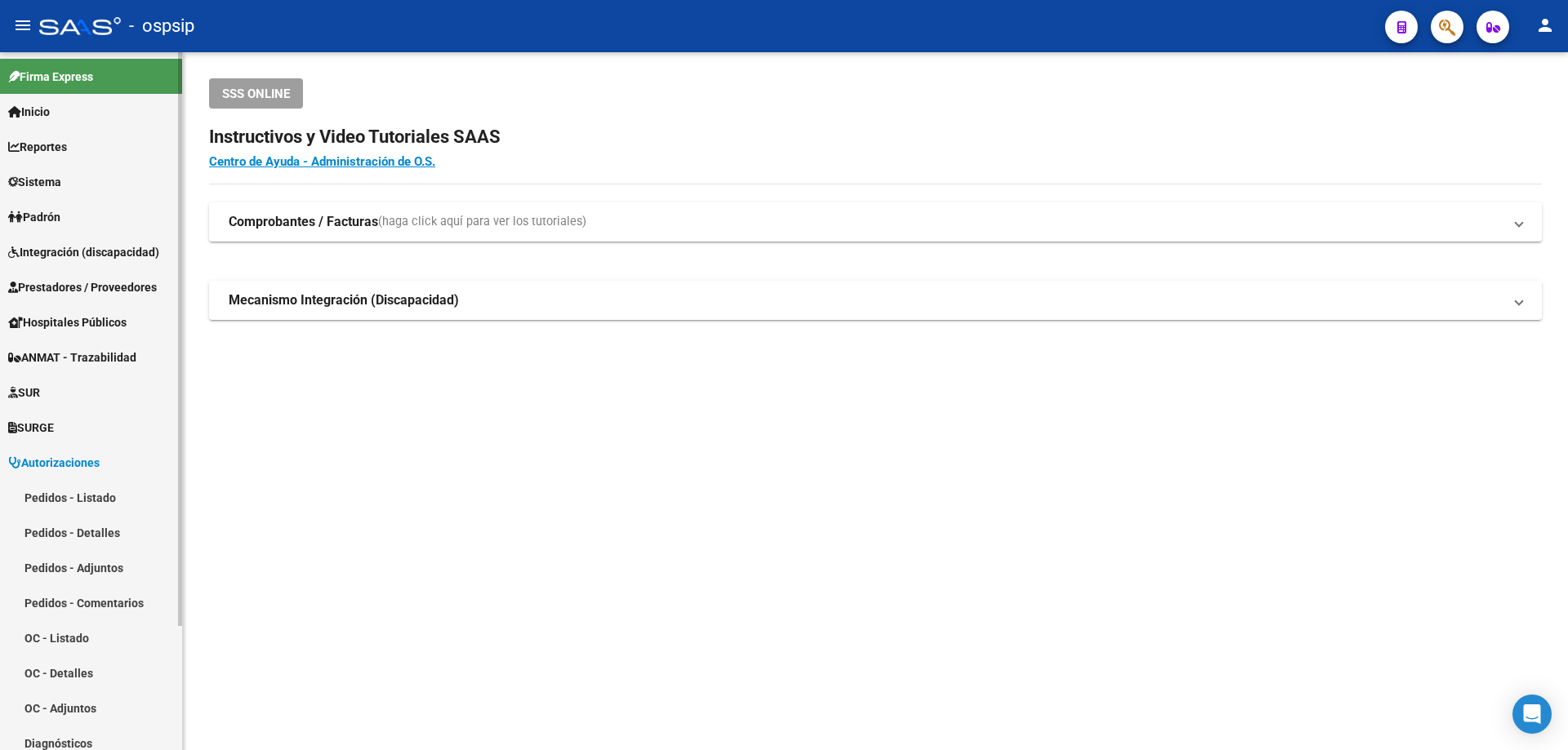
click at [50, 496] on link "Pedidos - Listado" at bounding box center [91, 497] width 182 height 35
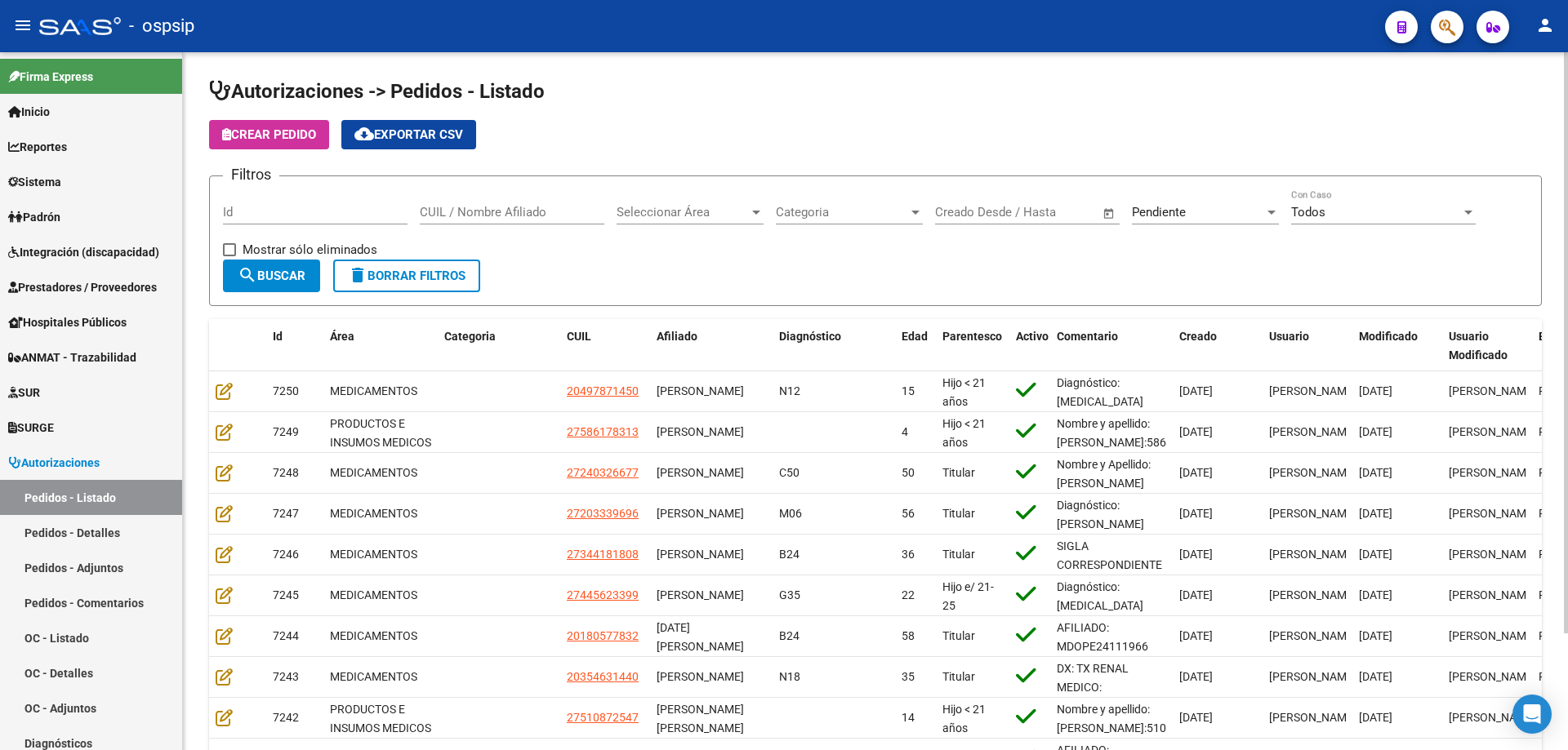
click at [1197, 206] on div "Pendiente" at bounding box center [1197, 212] width 132 height 14
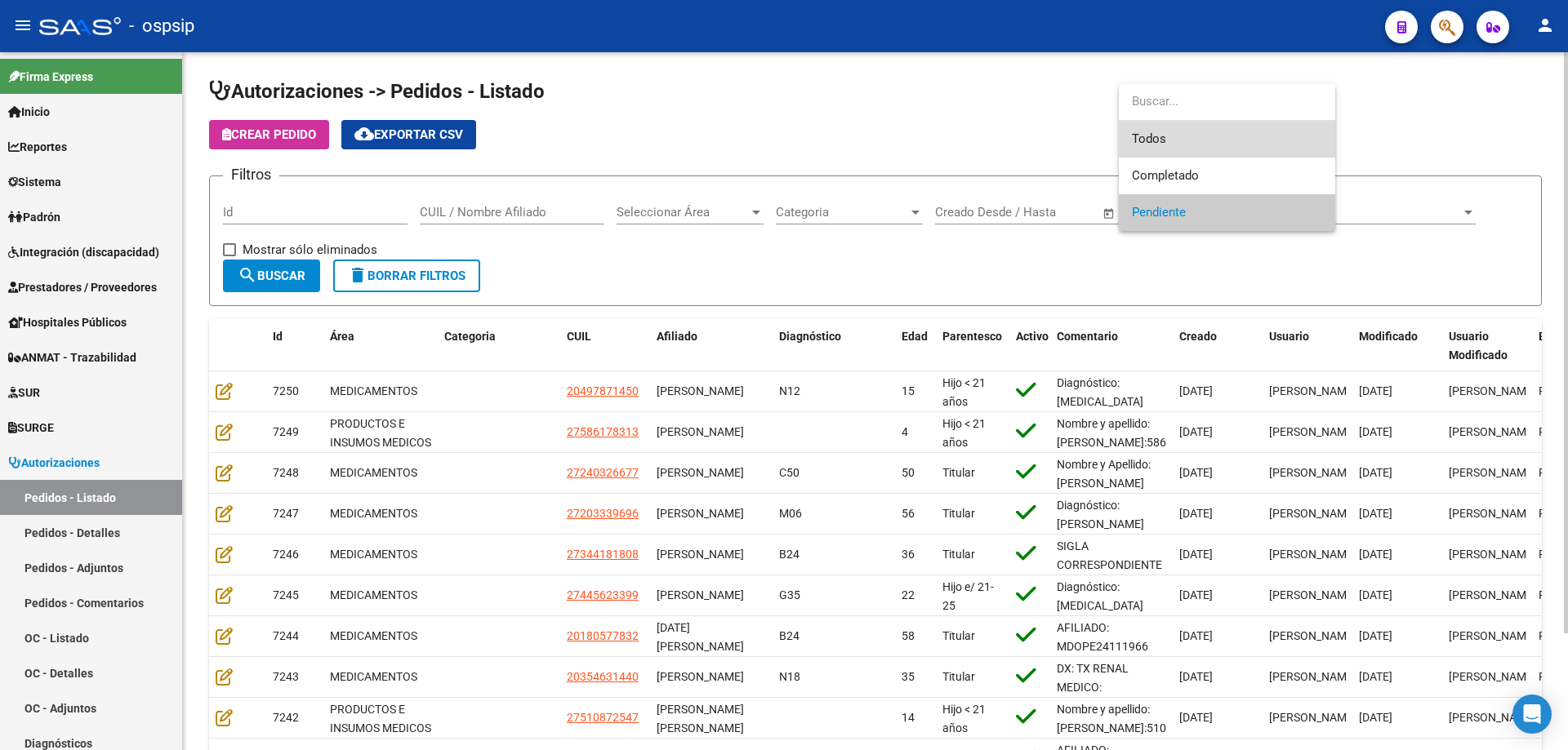
drag, startPoint x: 1201, startPoint y: 141, endPoint x: 1169, endPoint y: 150, distance: 33.2
click at [1197, 141] on span "Todos" at bounding box center [1227, 139] width 191 height 37
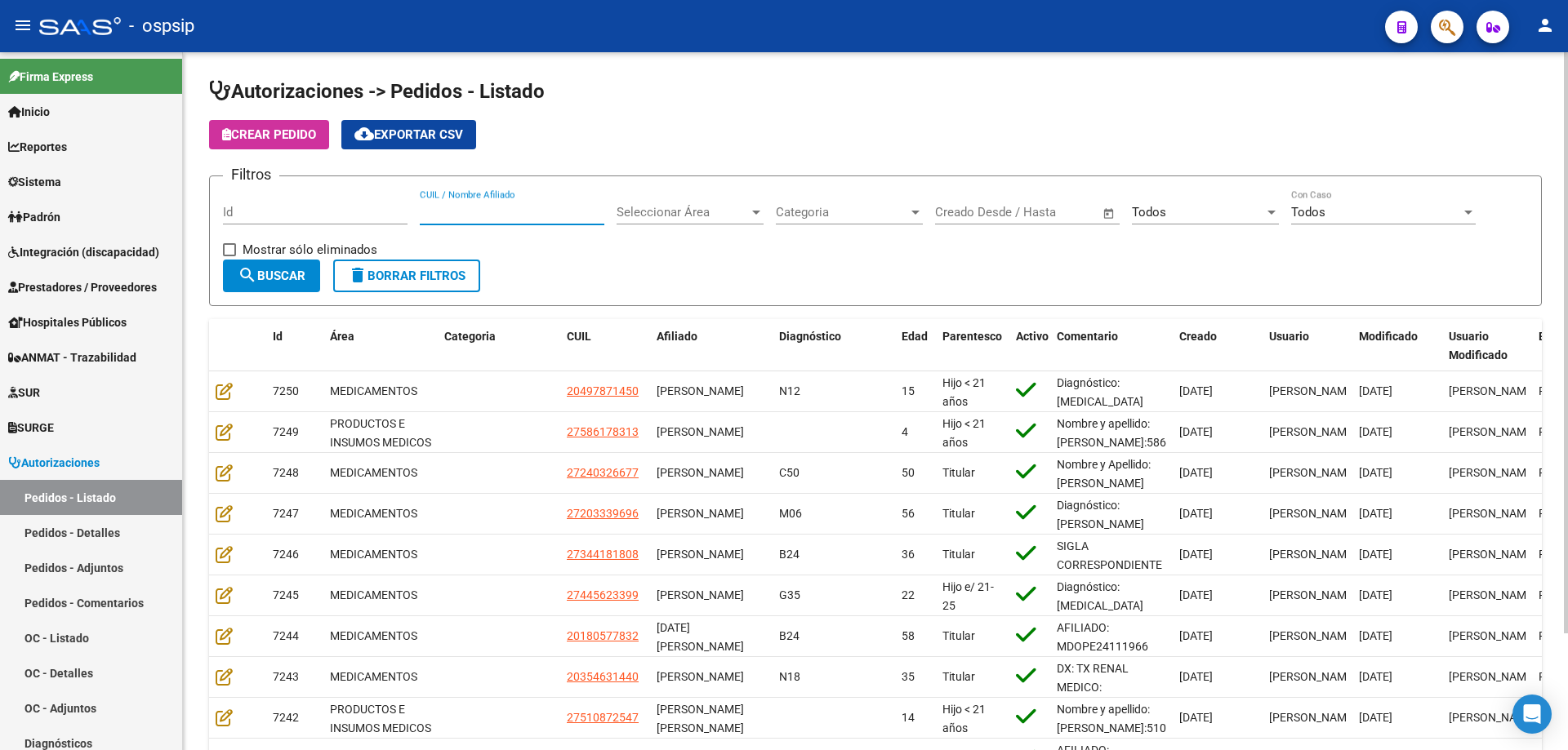
paste input "20308930026"
type input "20308930026"
click at [252, 276] on mat-icon "search" at bounding box center [248, 275] width 20 height 20
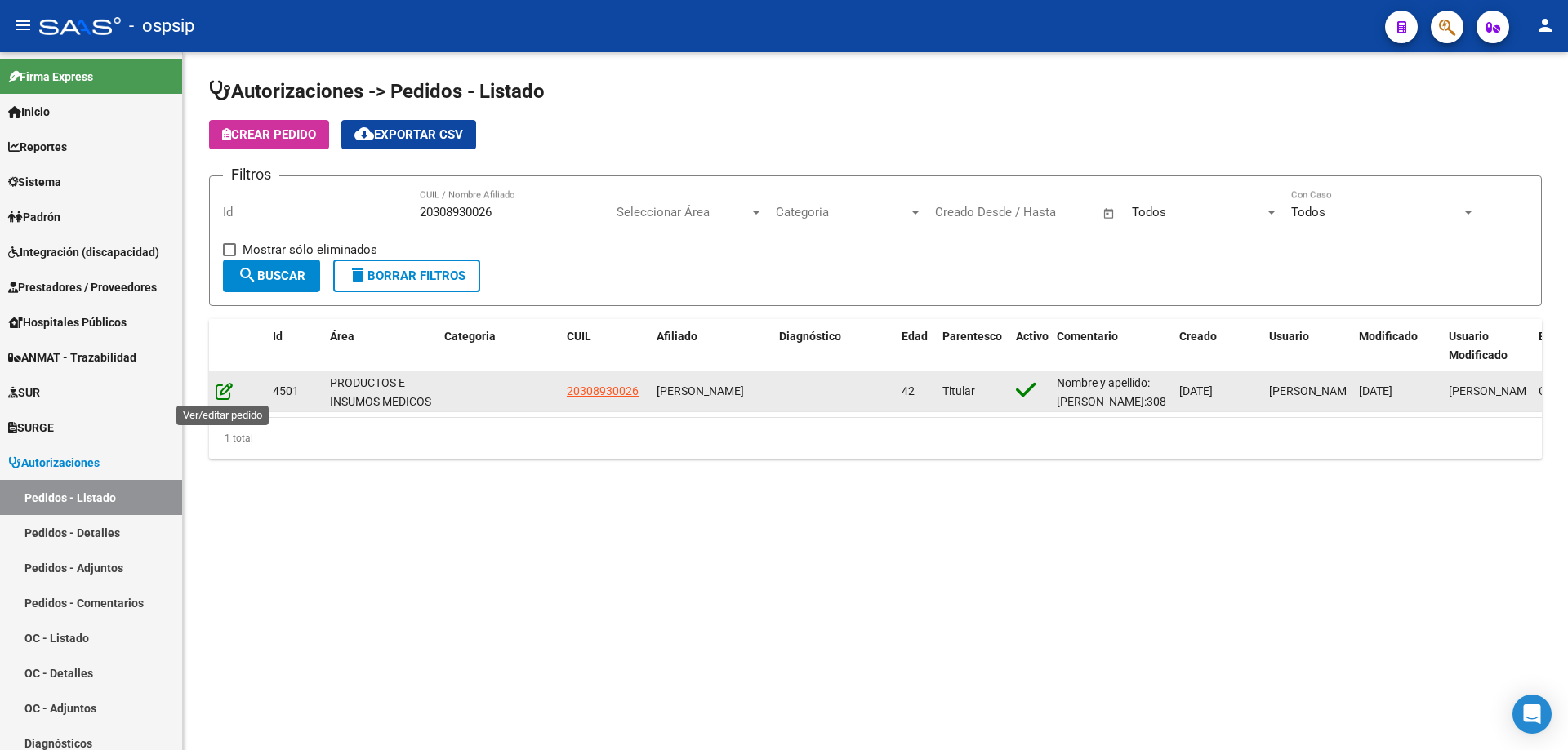
click at [230, 389] on icon at bounding box center [224, 391] width 17 height 18
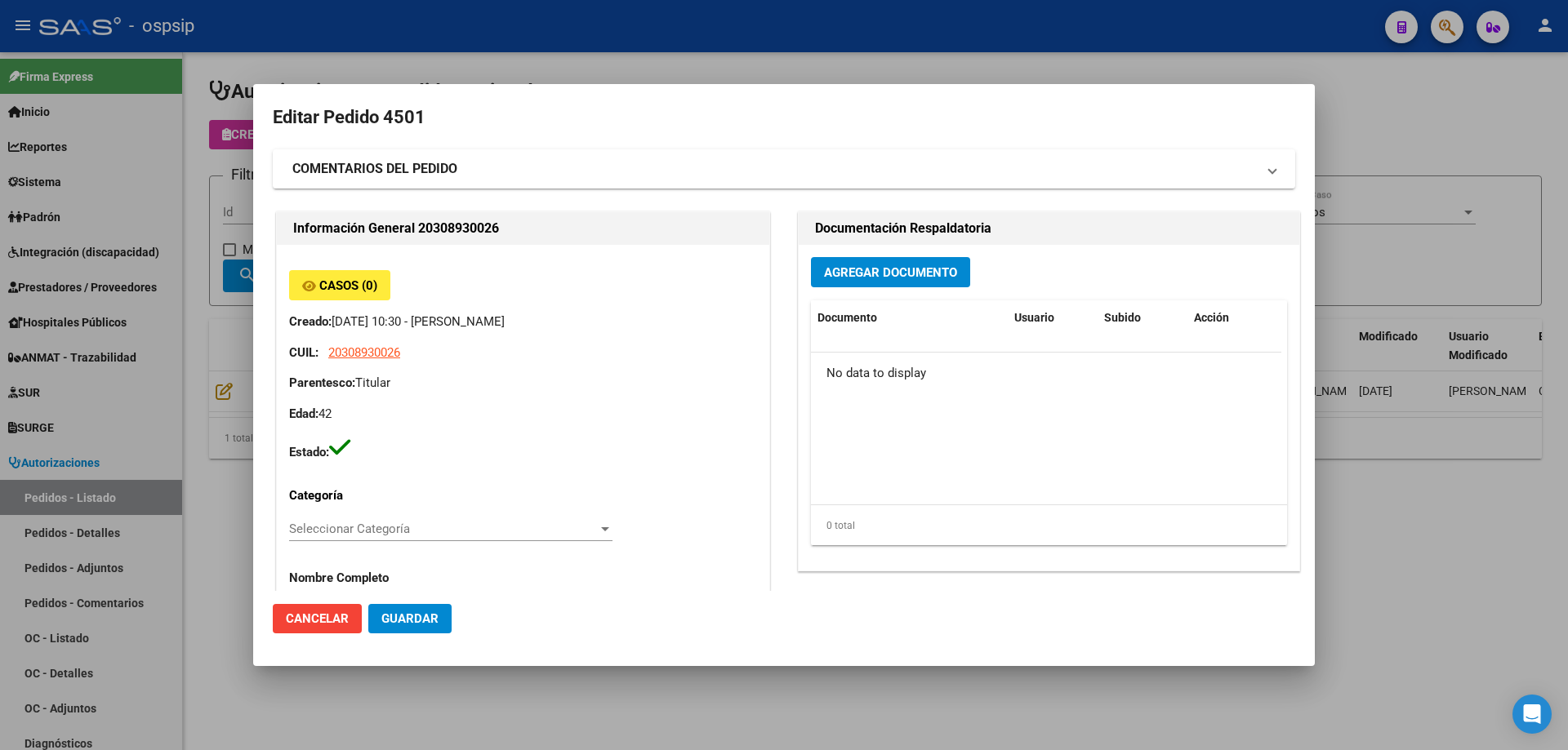
click at [1481, 585] on div at bounding box center [784, 375] width 1568 height 750
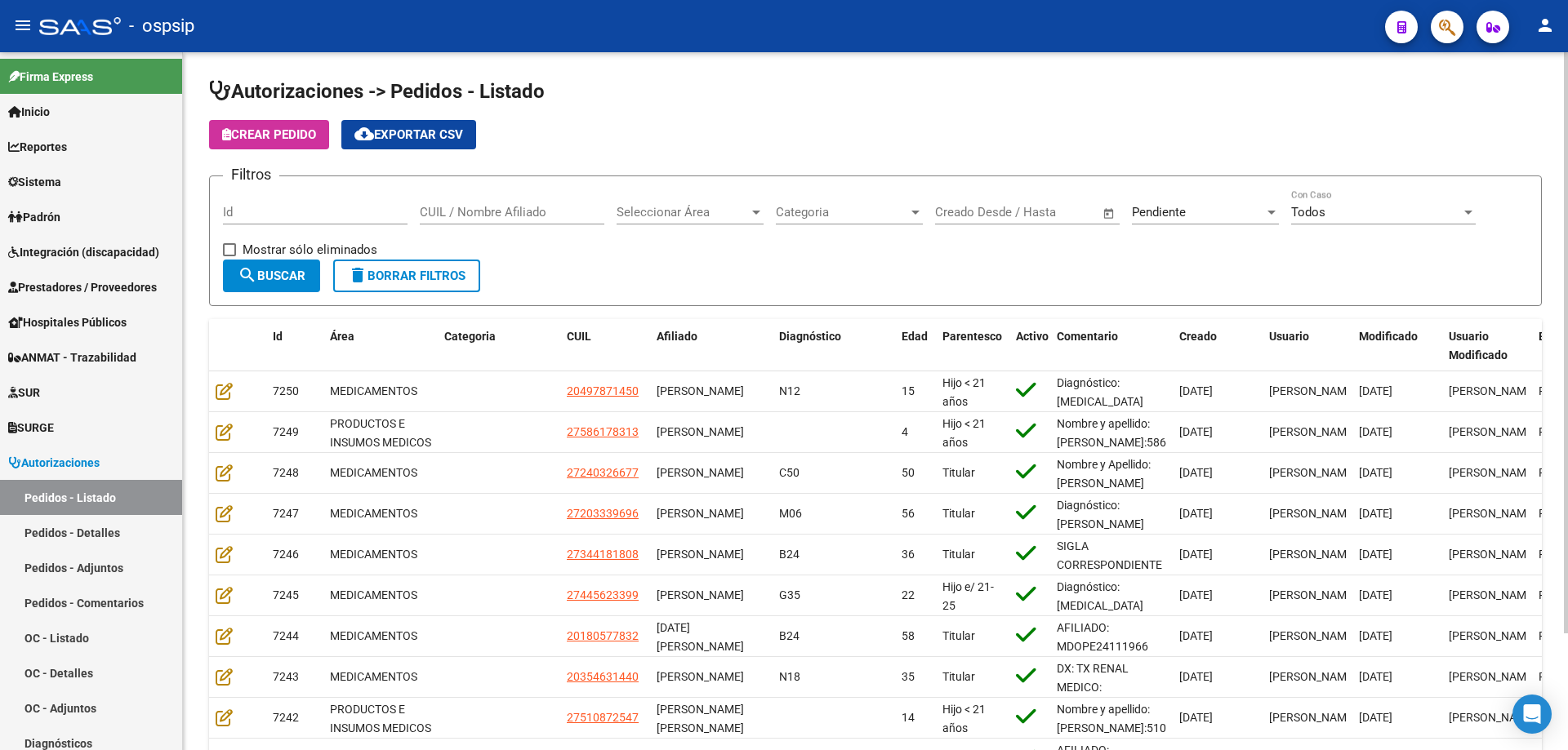
click at [1217, 212] on div "Pendiente" at bounding box center [1197, 212] width 132 height 14
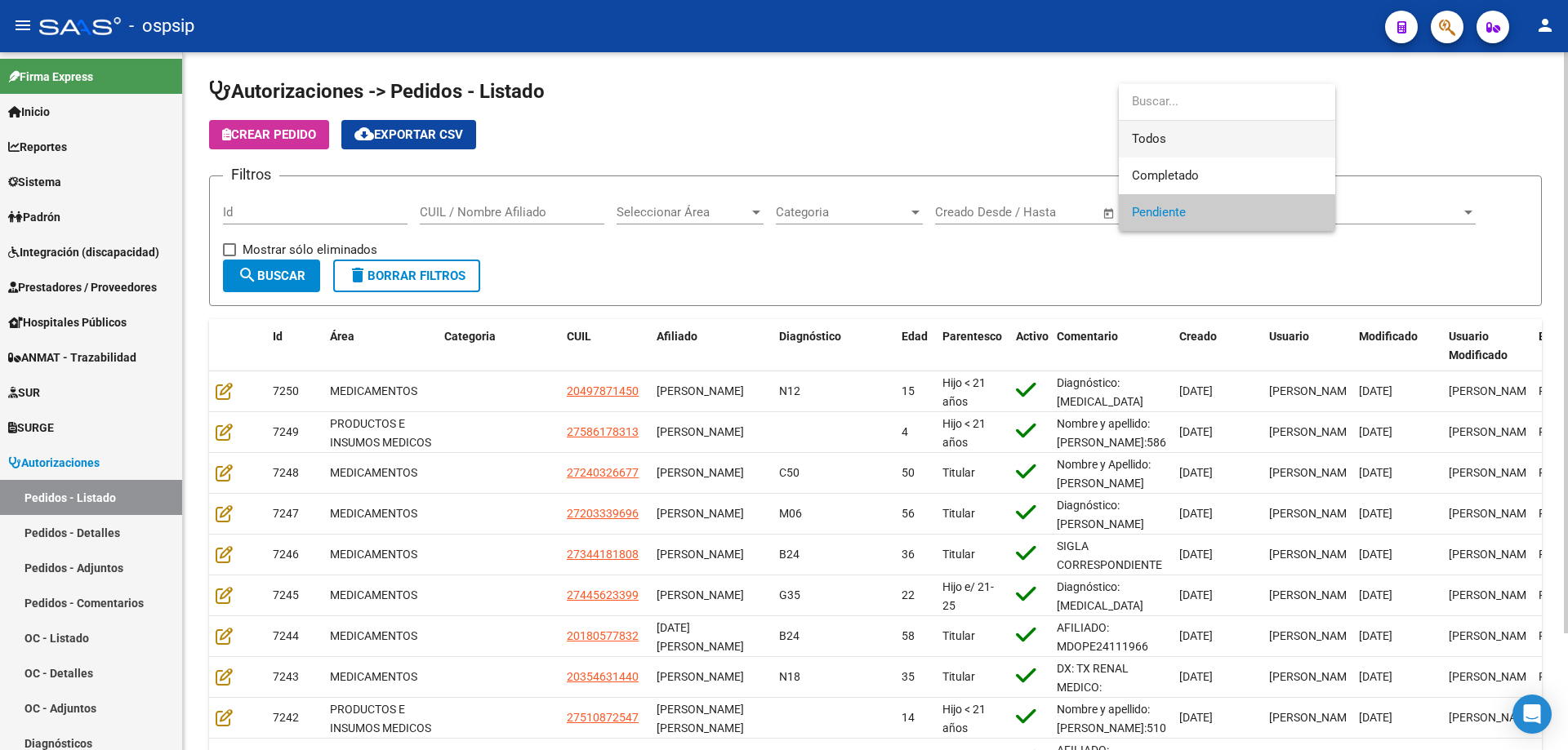
click at [1186, 129] on span "Todos" at bounding box center [1227, 139] width 191 height 37
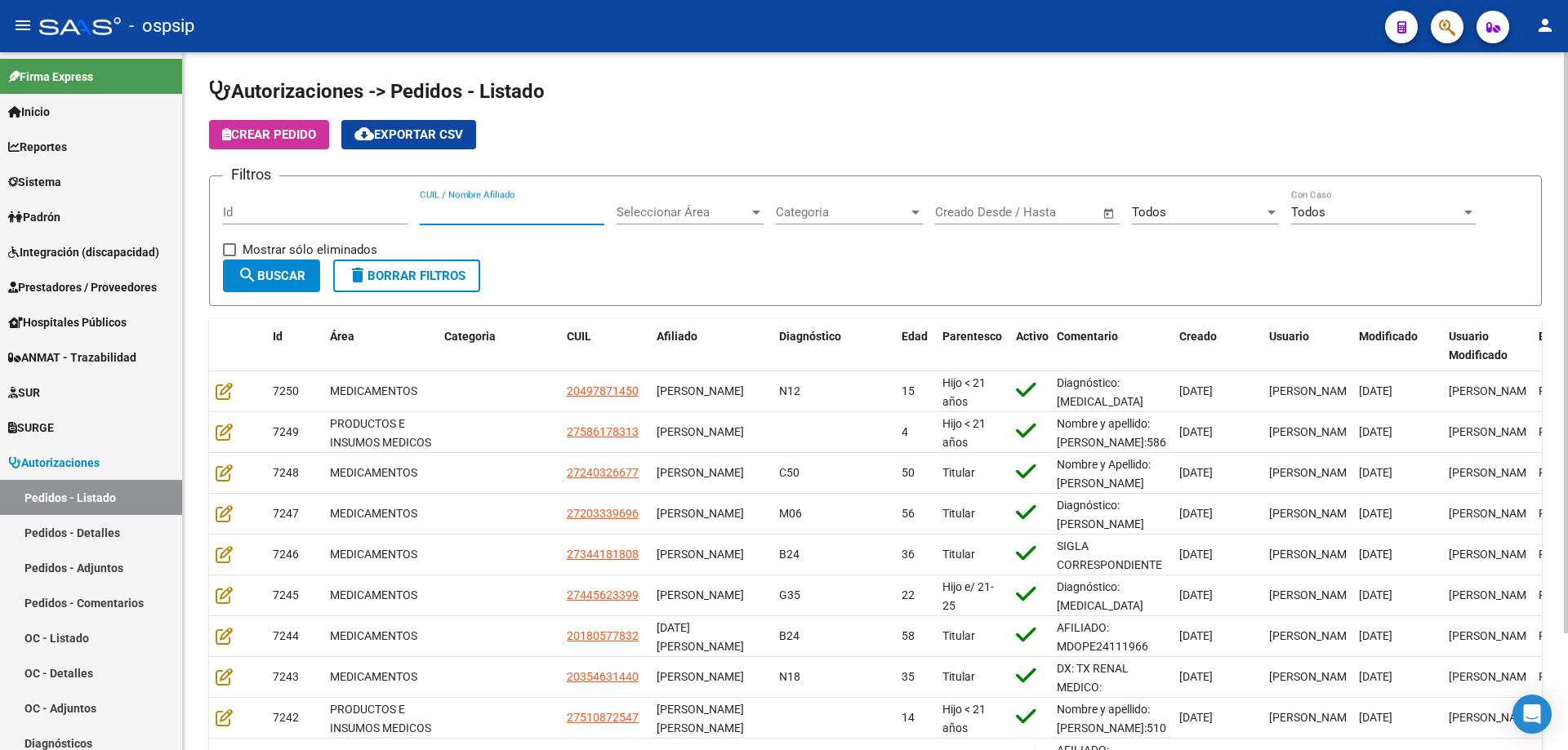
paste input "20308930026"
type input "20308930026"
click at [308, 277] on button "search Buscar" at bounding box center [271, 275] width 97 height 33
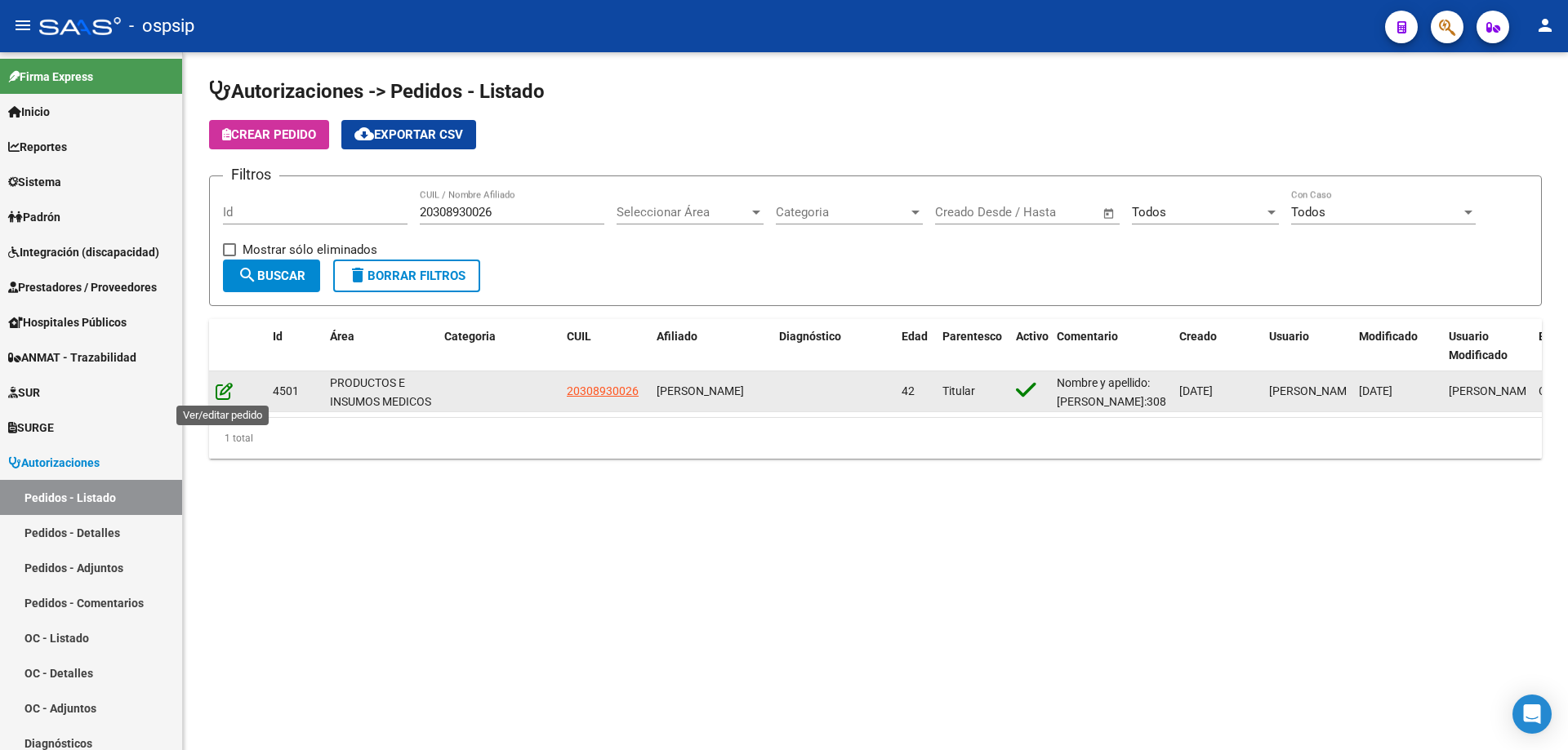
click at [230, 395] on icon at bounding box center [224, 391] width 17 height 18
